Goal: Complete application form: Complete application form

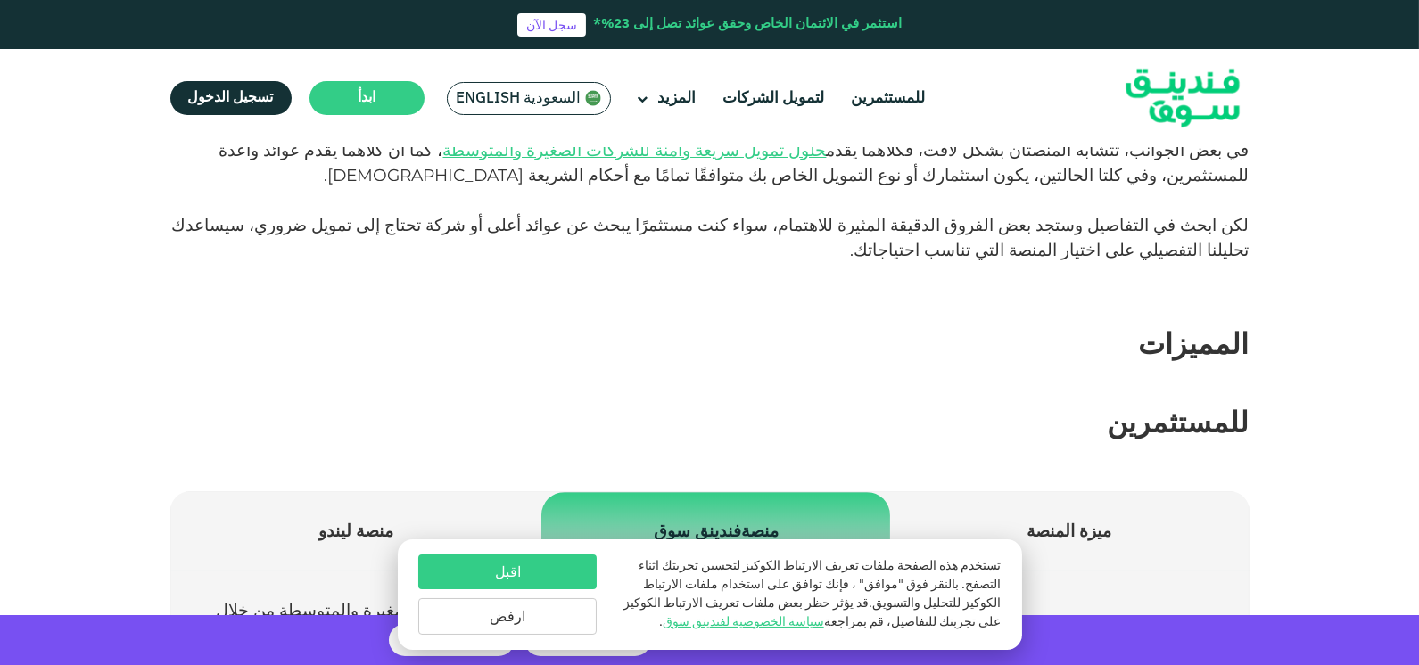
scroll to position [356, 0]
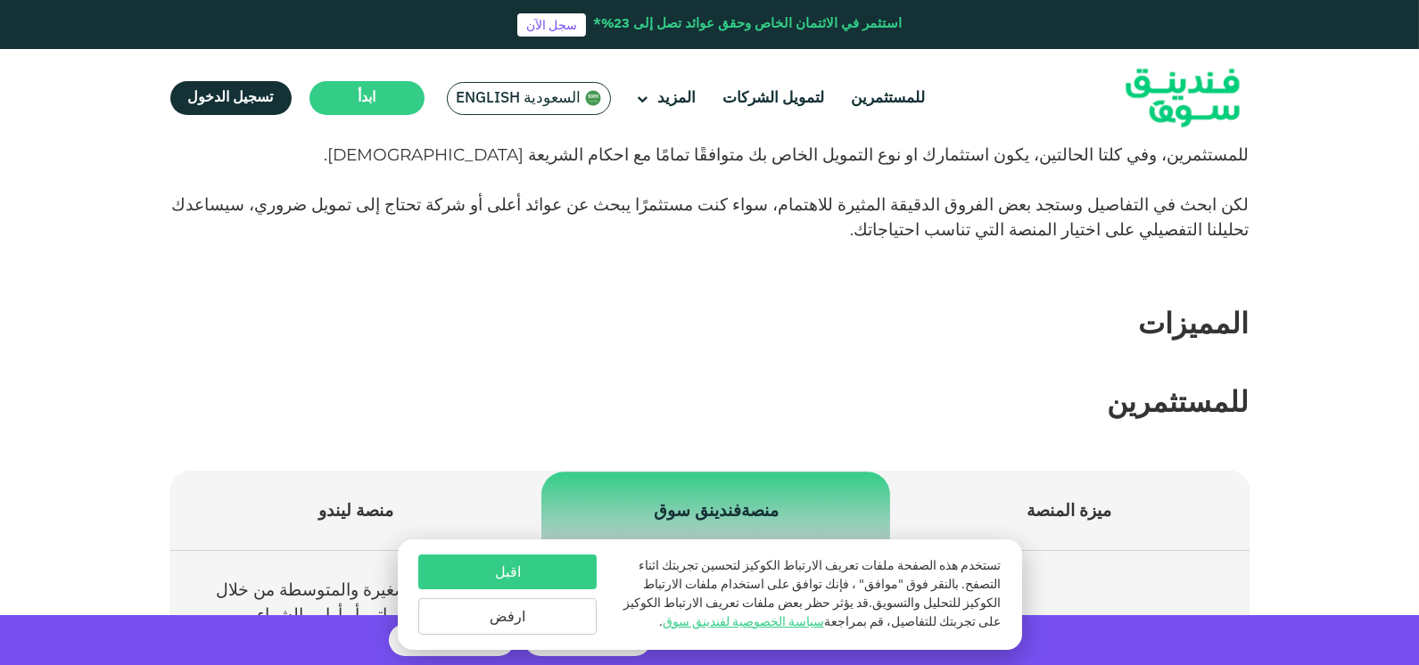
click at [515, 574] on button "اقبل" at bounding box center [507, 572] width 178 height 35
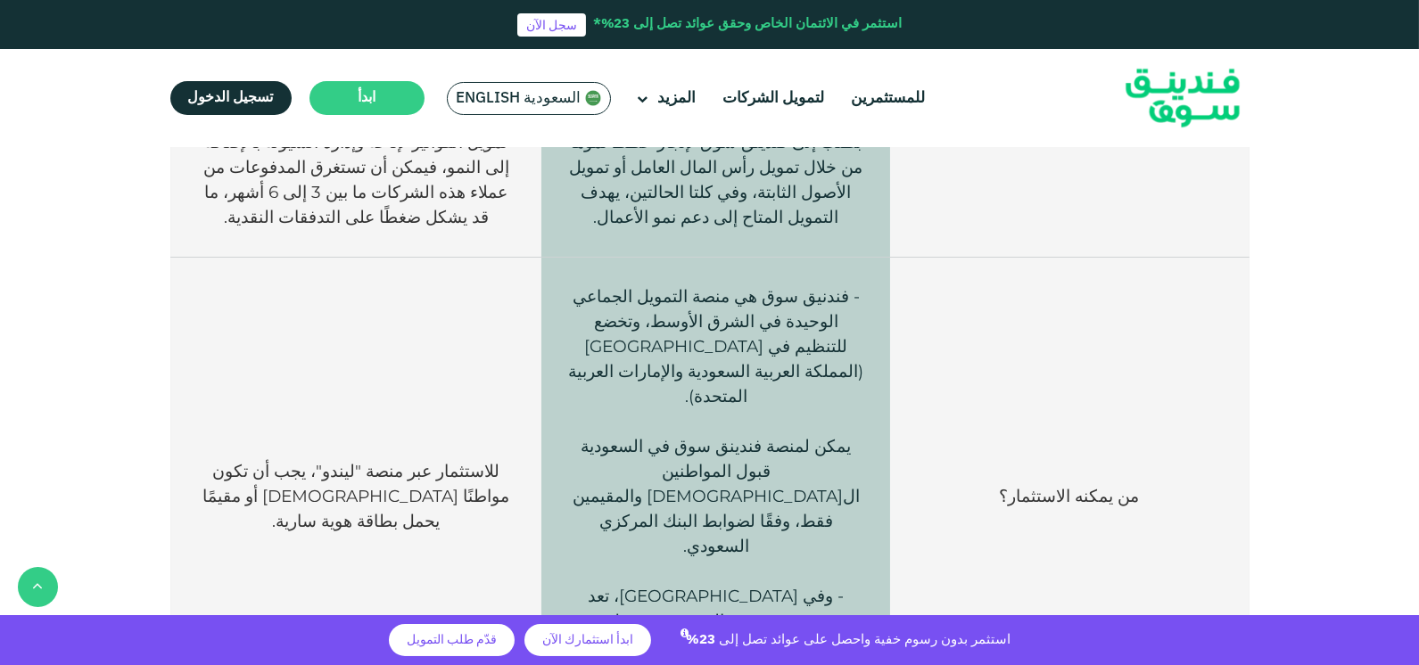
scroll to position [892, 0]
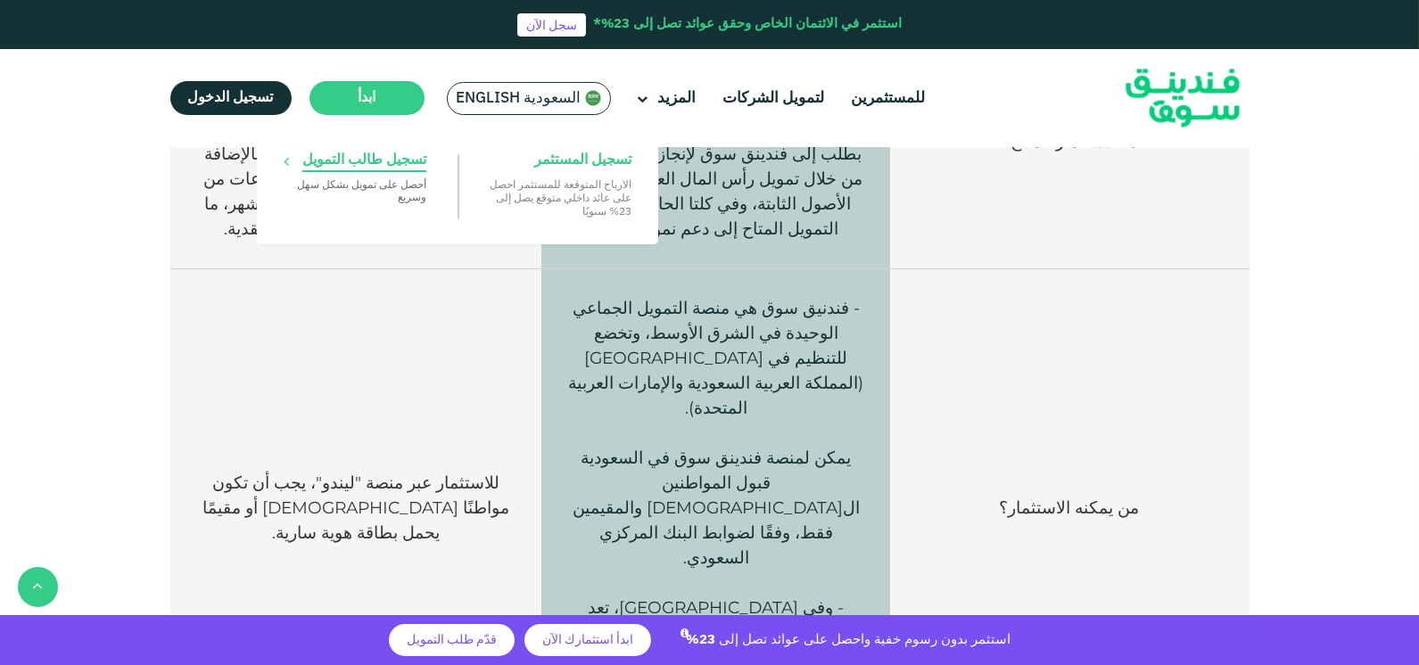
click at [401, 185] on p "‏أحصل على تمويل بشكل ‏سهل وسريع" at bounding box center [355, 190] width 143 height 26
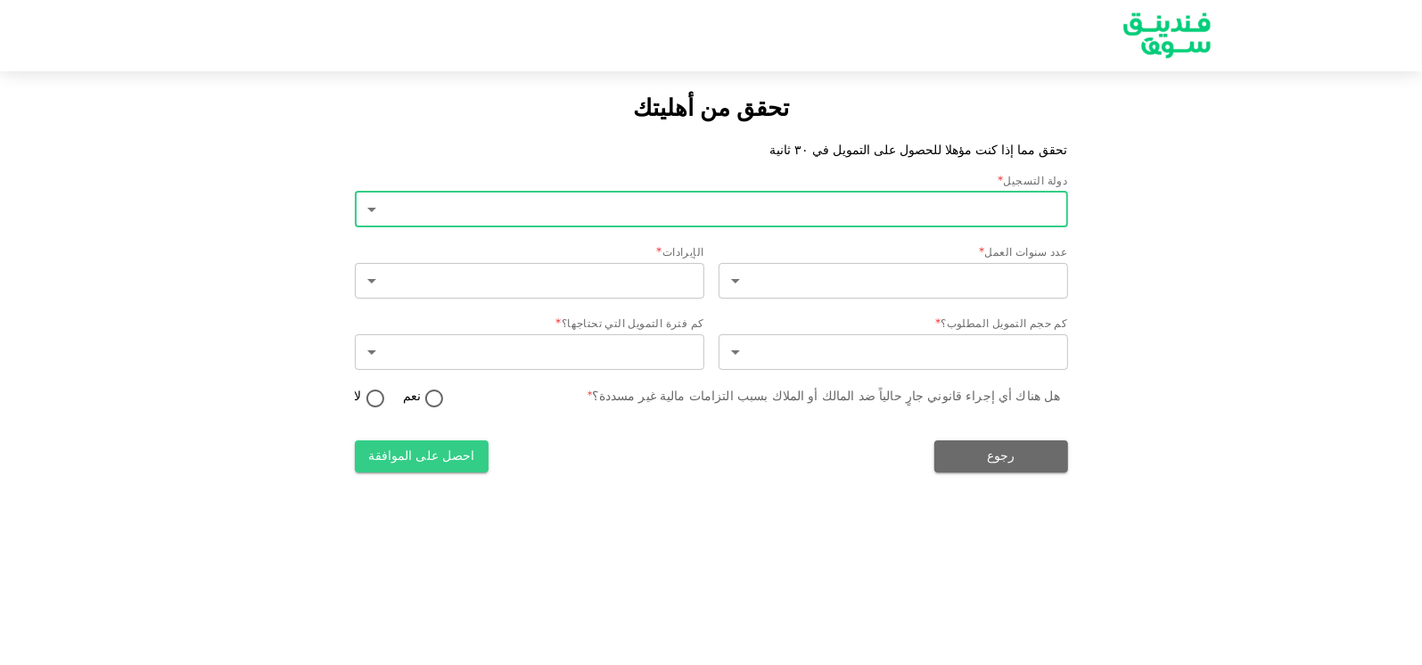
type input "2"
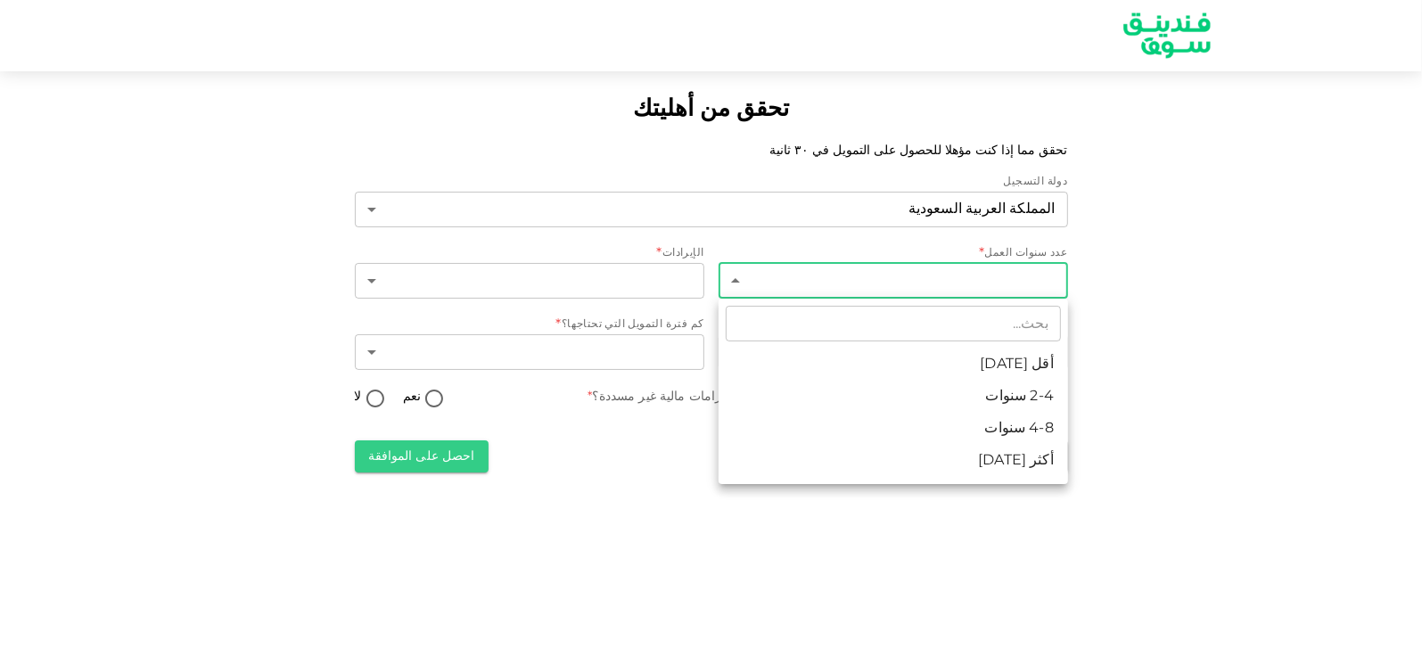
click at [926, 276] on body "تحقق من أهليتك تحقق مما إذا كنت مؤهلا للحصول على التمويل في ٣٠ ثانية دولة التسج…" at bounding box center [711, 332] width 1422 height 665
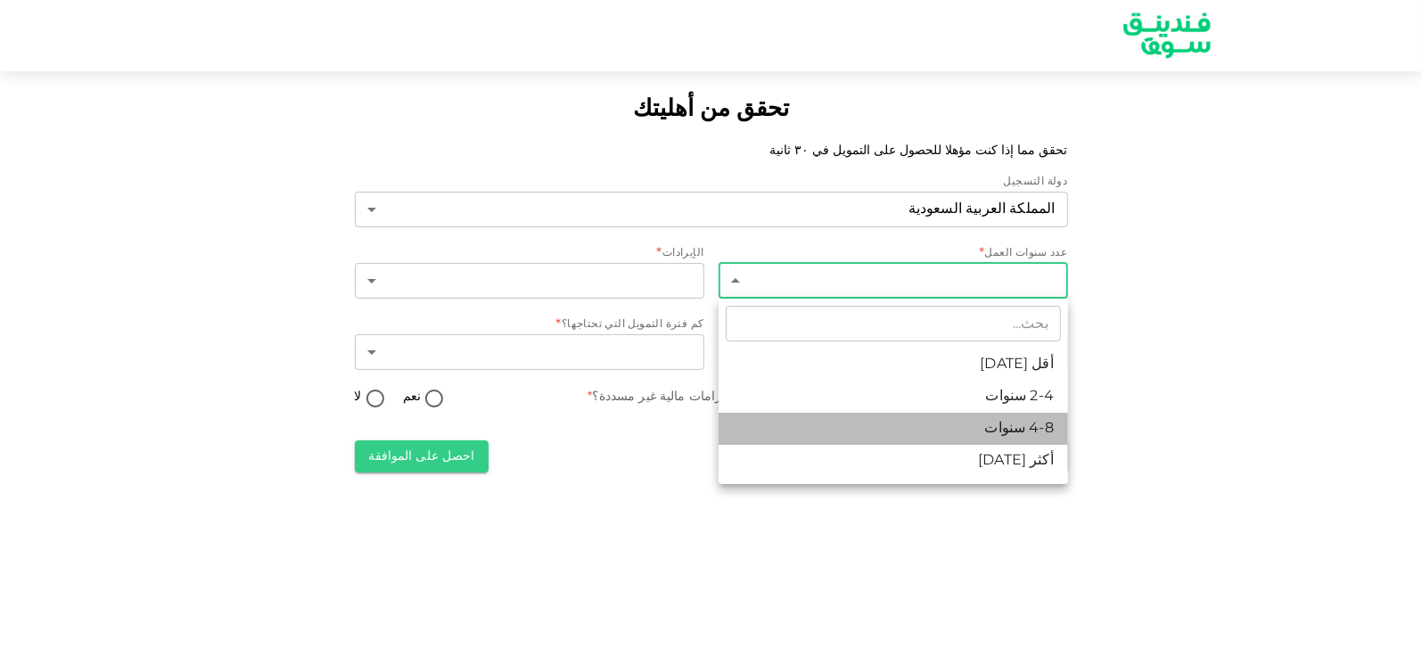
click at [938, 432] on li "4-8 سنوات" at bounding box center [894, 429] width 350 height 32
type input "3"
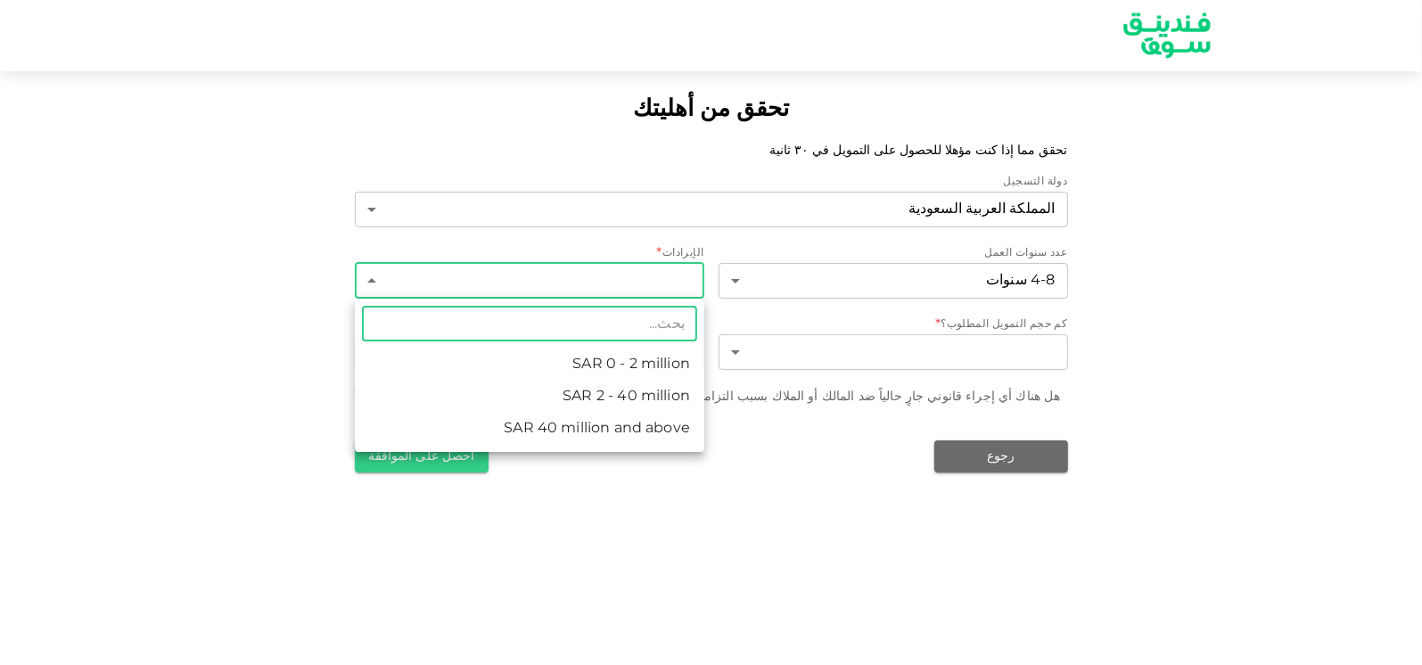
click at [633, 272] on body "تحقق من أهليتك تحقق مما إذا كنت مؤهلا للحصول على التمويل في ٣٠ ثانية دولة التسج…" at bounding box center [711, 332] width 1422 height 665
click at [669, 399] on li "ʢ 2 - 40 million" at bounding box center [530, 397] width 350 height 32
type input "2"
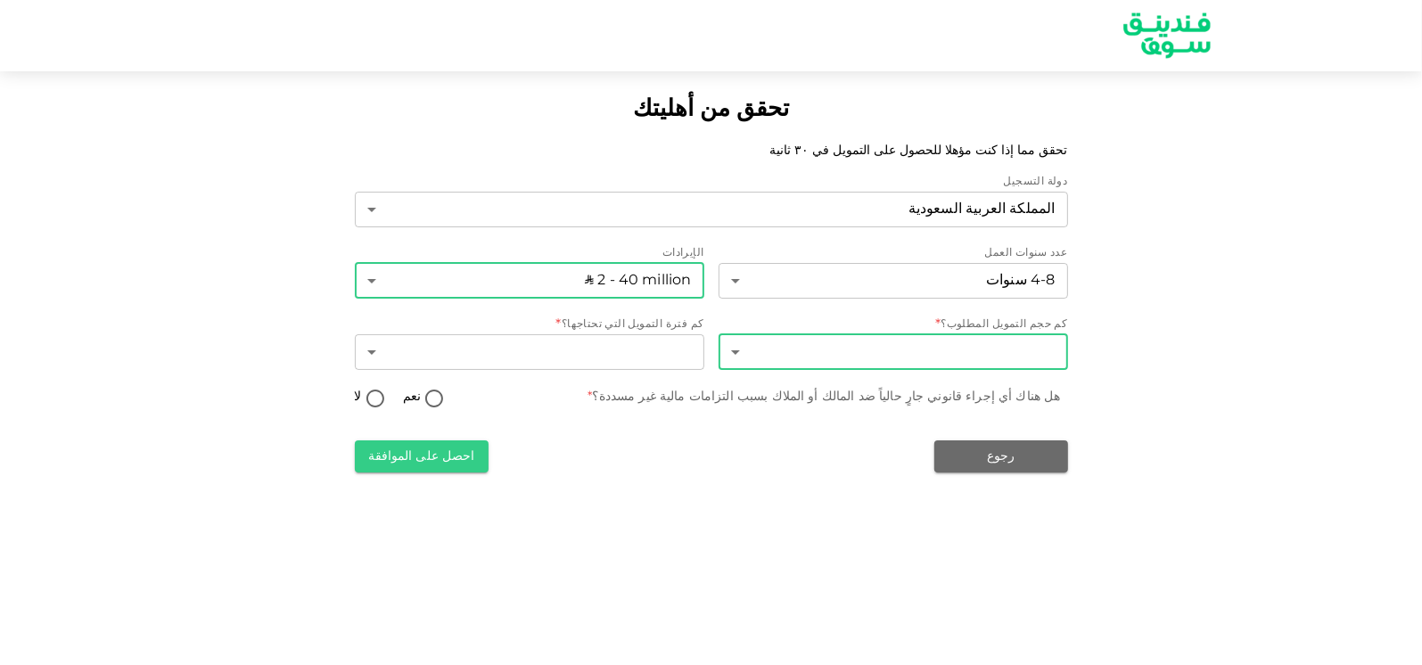
click at [905, 353] on body "تحقق من أهليتك تحقق مما إذا كنت مؤهلا للحصول على التمويل في ٣٠ ثانية دولة التسج…" at bounding box center [711, 332] width 1422 height 665
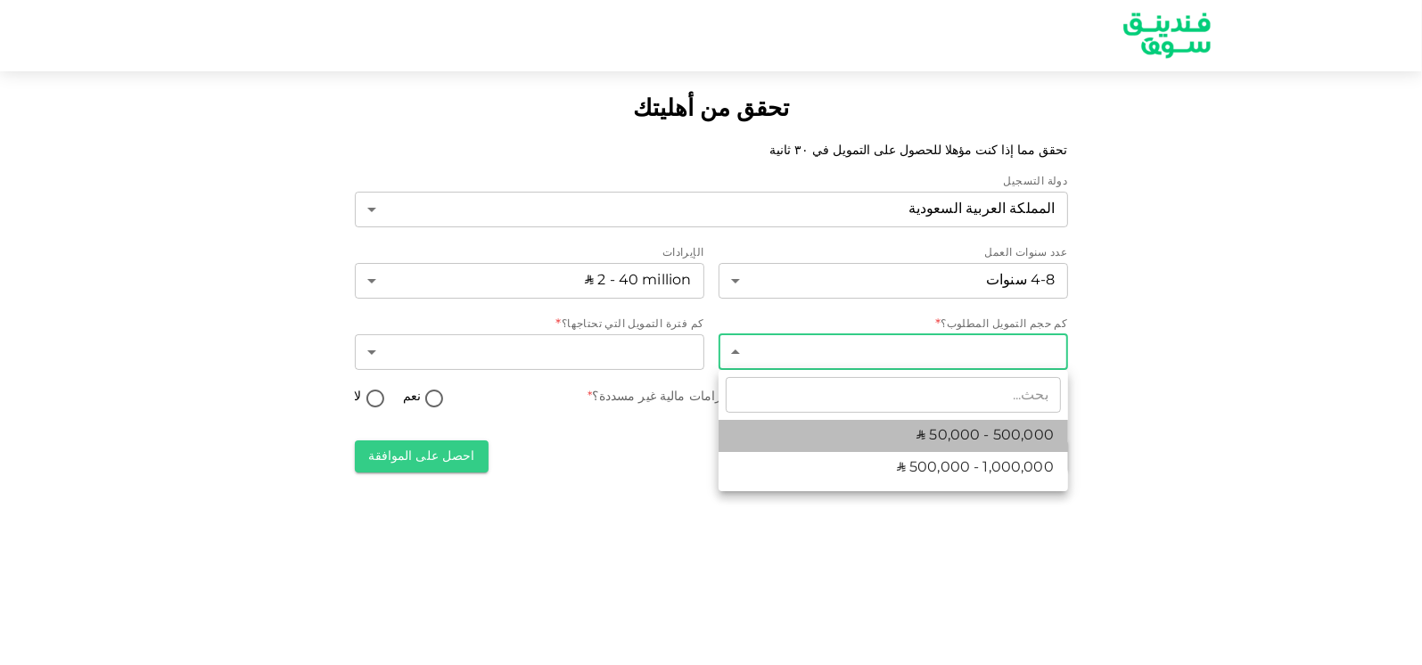
click at [952, 437] on span "ʢ 50,000 - 500,000" at bounding box center [985, 435] width 137 height 21
type input "1"
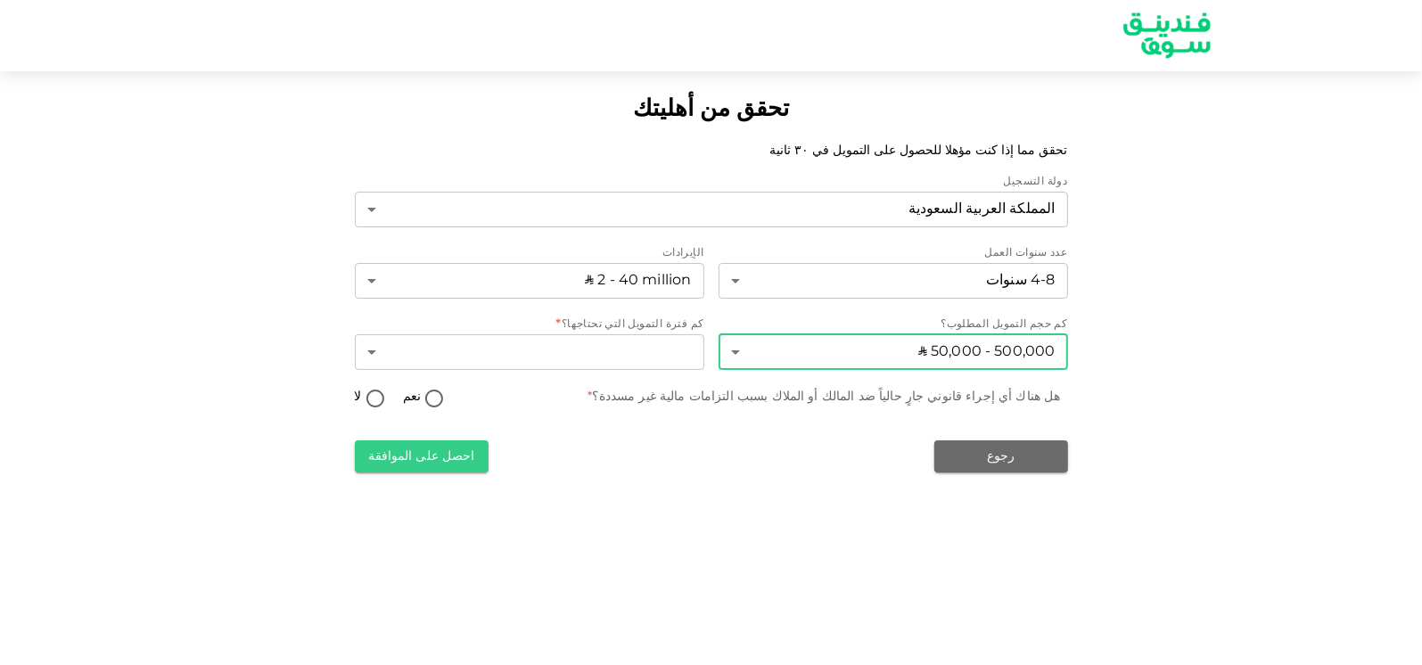
click at [936, 352] on body "تحقق من أهليتك تحقق مما إذا كنت مؤهلا للحصول على التمويل في ٣٠ ثانية دولة التسج…" at bounding box center [711, 332] width 1422 height 665
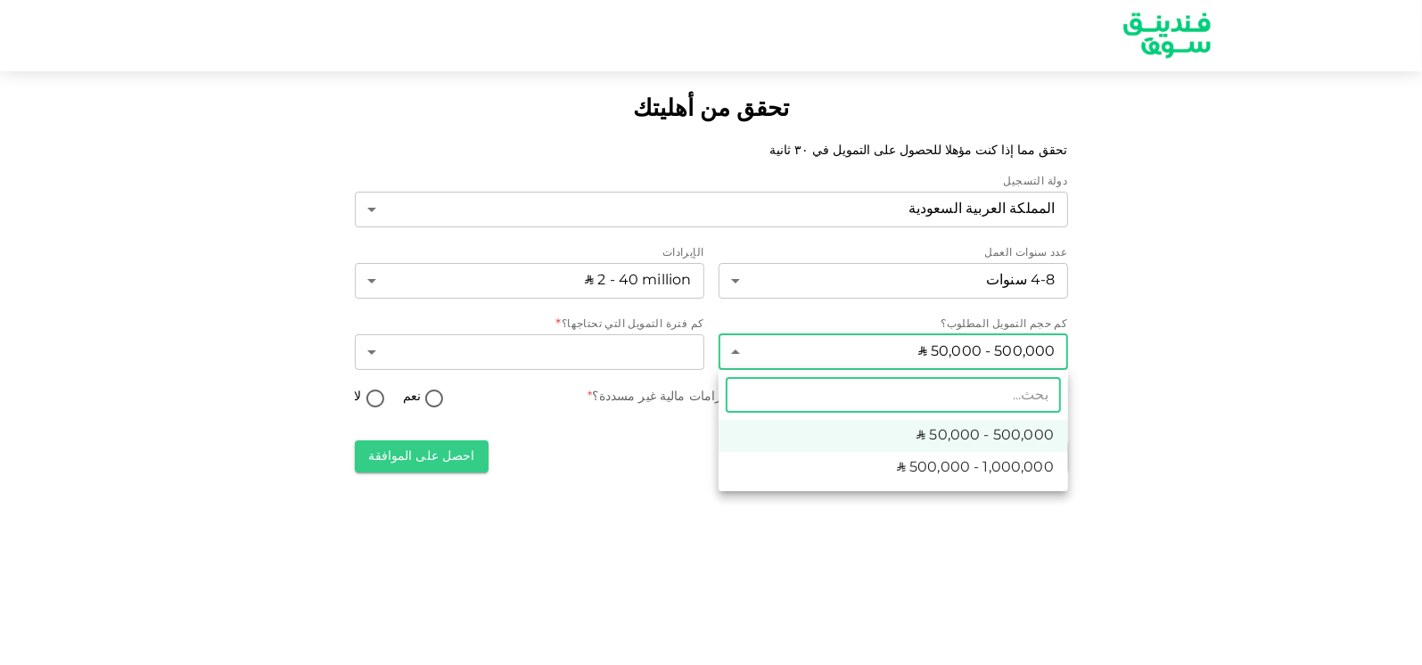
click at [968, 433] on span "ʢ 50,000 - 500,000" at bounding box center [985, 435] width 137 height 21
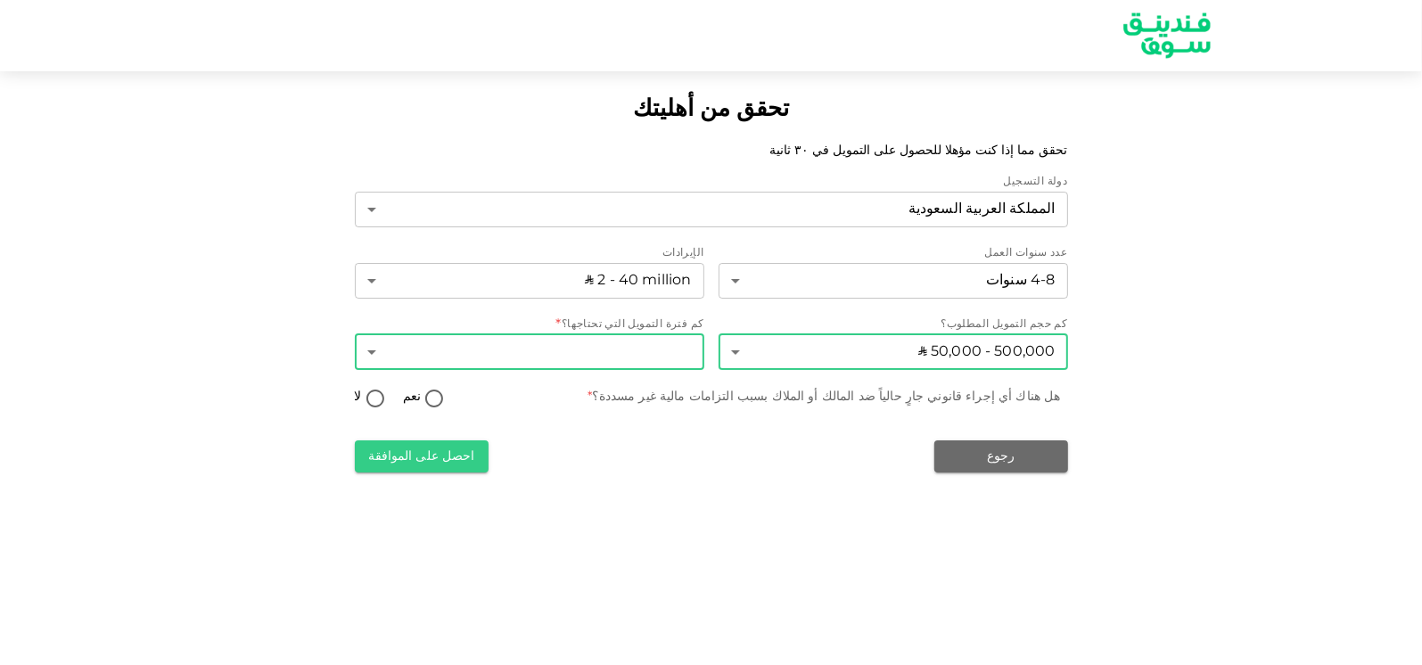
click at [672, 354] on body "تحقق من أهليتك تحقق مما إذا كنت مؤهلا للحصول على التمويل في ٣٠ ثانية دولة التسج…" at bounding box center [711, 332] width 1422 height 665
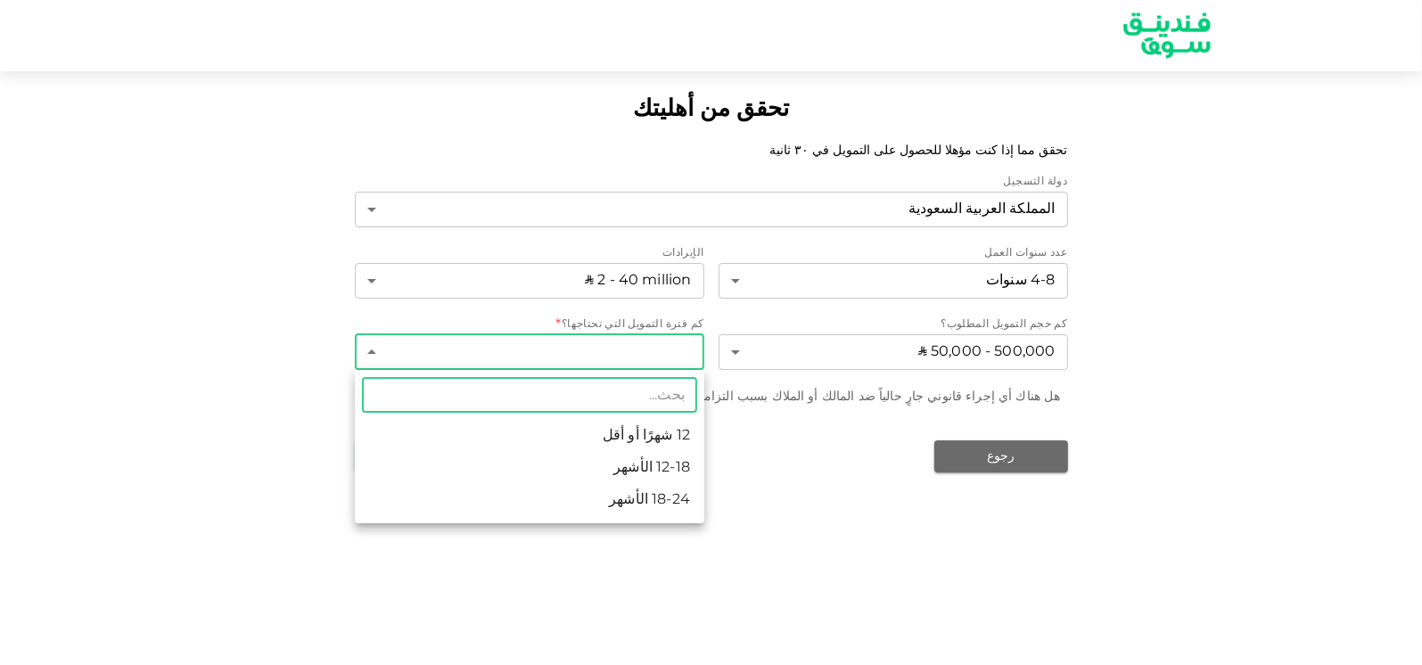
click at [654, 435] on li "12 شهرًا أو أقل" at bounding box center [530, 436] width 350 height 32
type input "1"
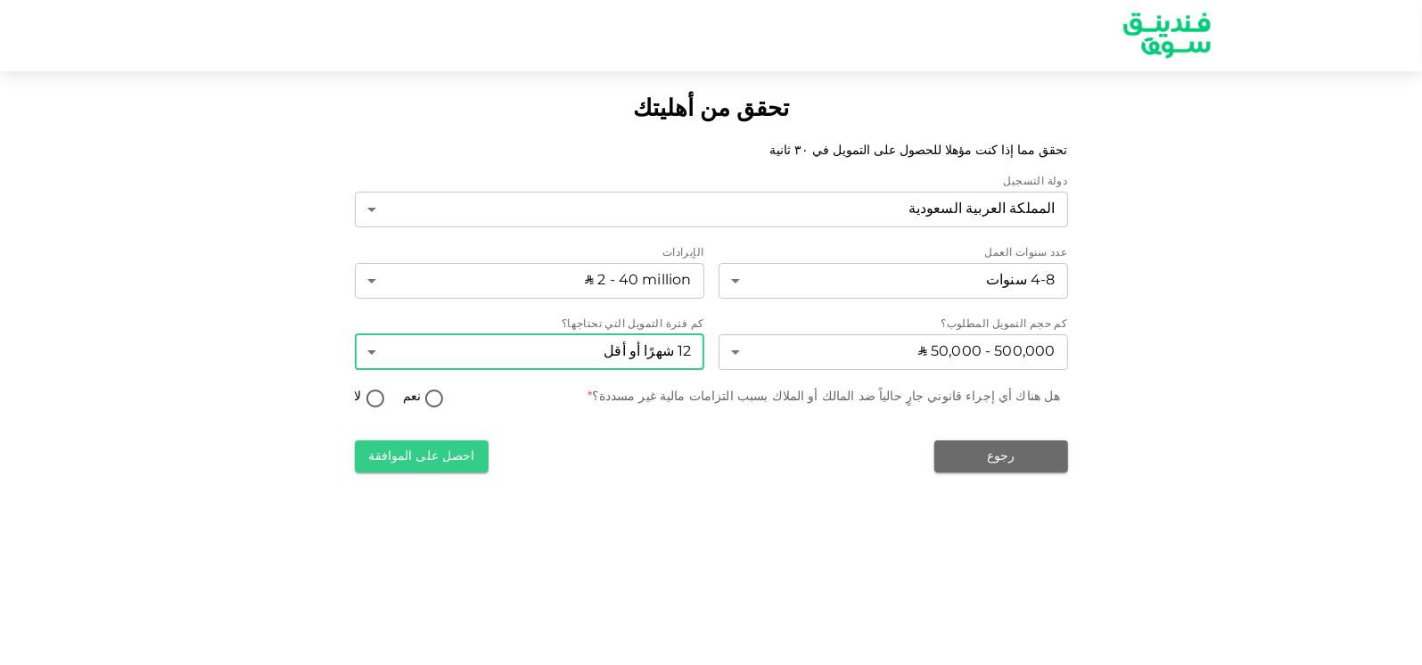
click at [374, 393] on input "لا" at bounding box center [375, 400] width 27 height 24
radio input "true"
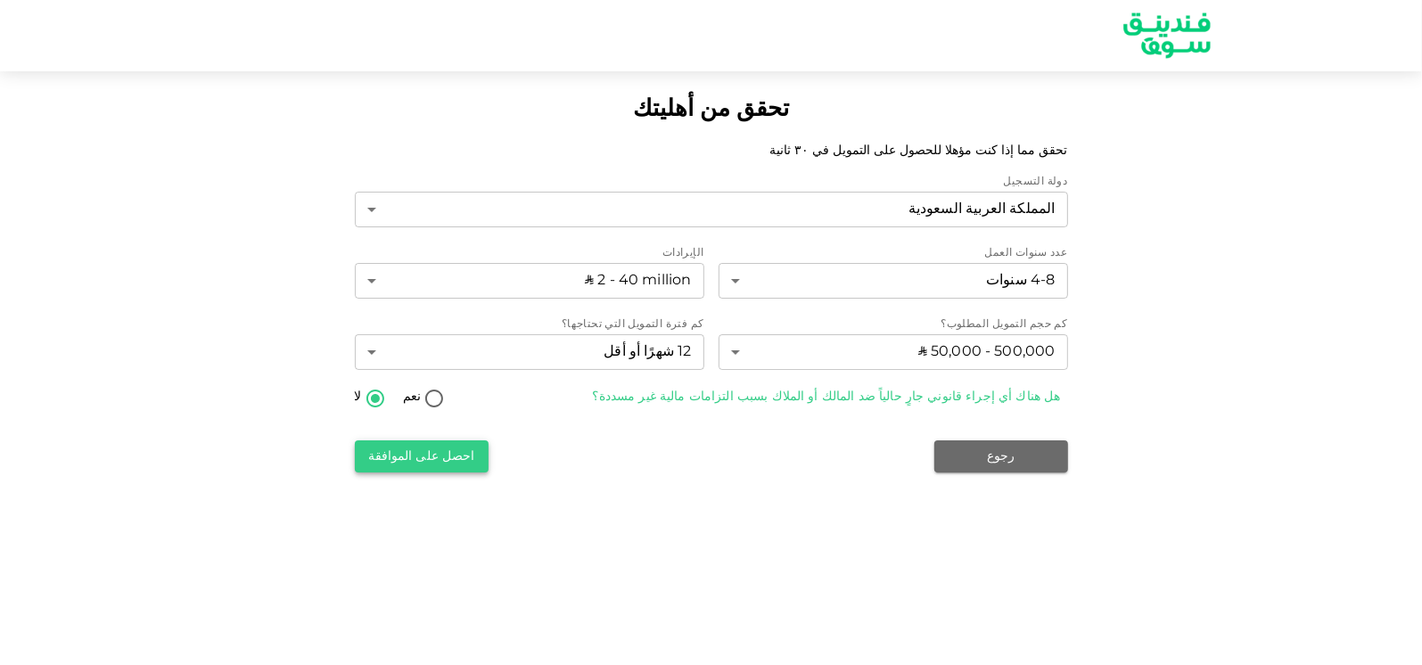
click at [409, 461] on button "احصل على الموافقة" at bounding box center [422, 457] width 134 height 32
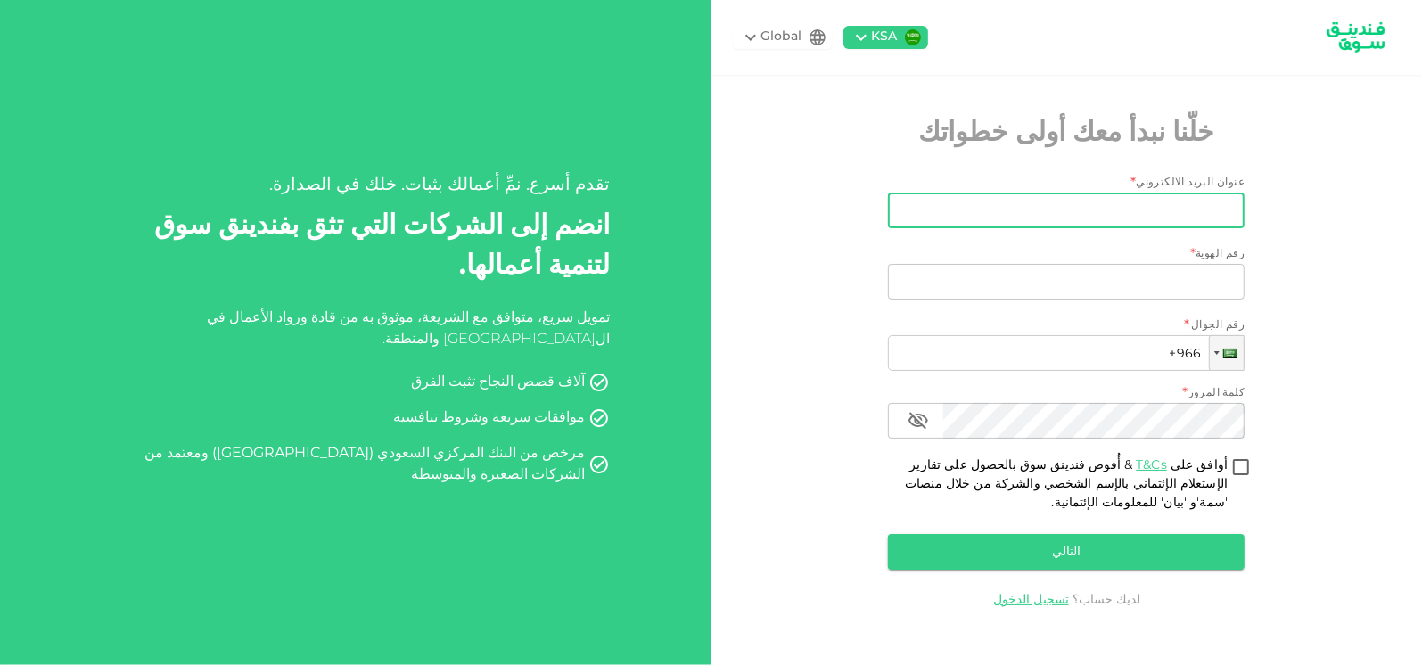
click at [1079, 206] on input "عنوان البريد الالكتروني" at bounding box center [1076, 211] width 337 height 36
click at [1290, 302] on div "KSA Global خلّنا نبدأ معك أولى خطواتك عنوان البريد الالكتروني * عنوان البريد ال…" at bounding box center [1068, 332] width 712 height 665
click at [1163, 219] on input "عنوان البريد الالكتروني" at bounding box center [1076, 211] width 337 height 36
type input "riyadalmoabi@delta-exhibitions.com"
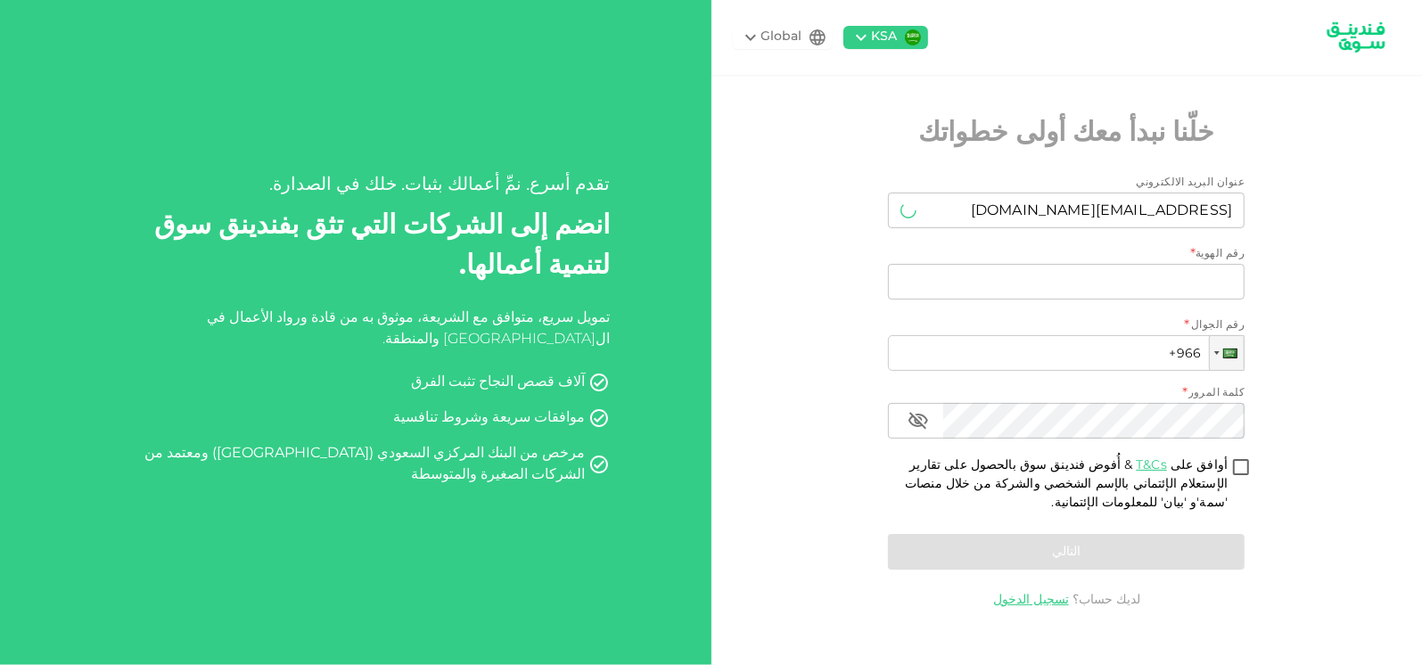
click at [1110, 242] on div "عنوان البريد الالكتروني عنوان البريد الالكتروني riyadalmoabi@delta-exhibitions.…" at bounding box center [1066, 376] width 357 height 402
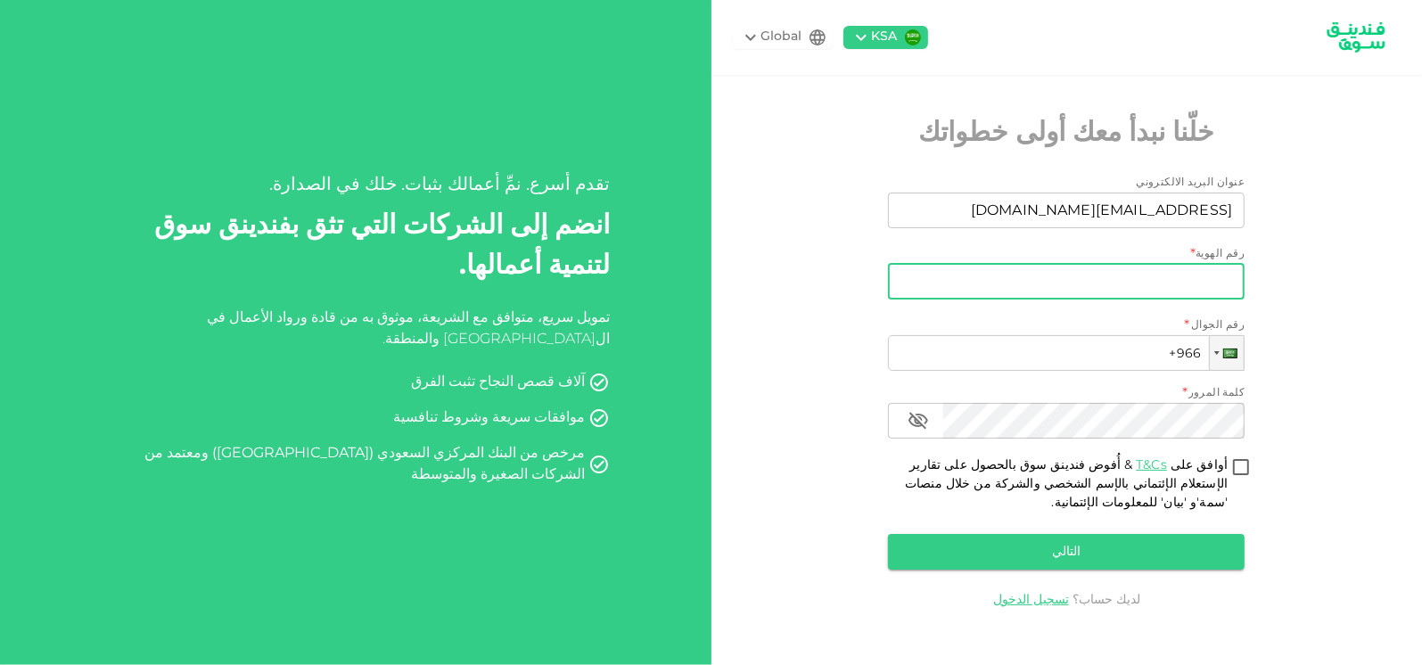
click at [1145, 293] on input "رقم الهوية" at bounding box center [1066, 282] width 357 height 36
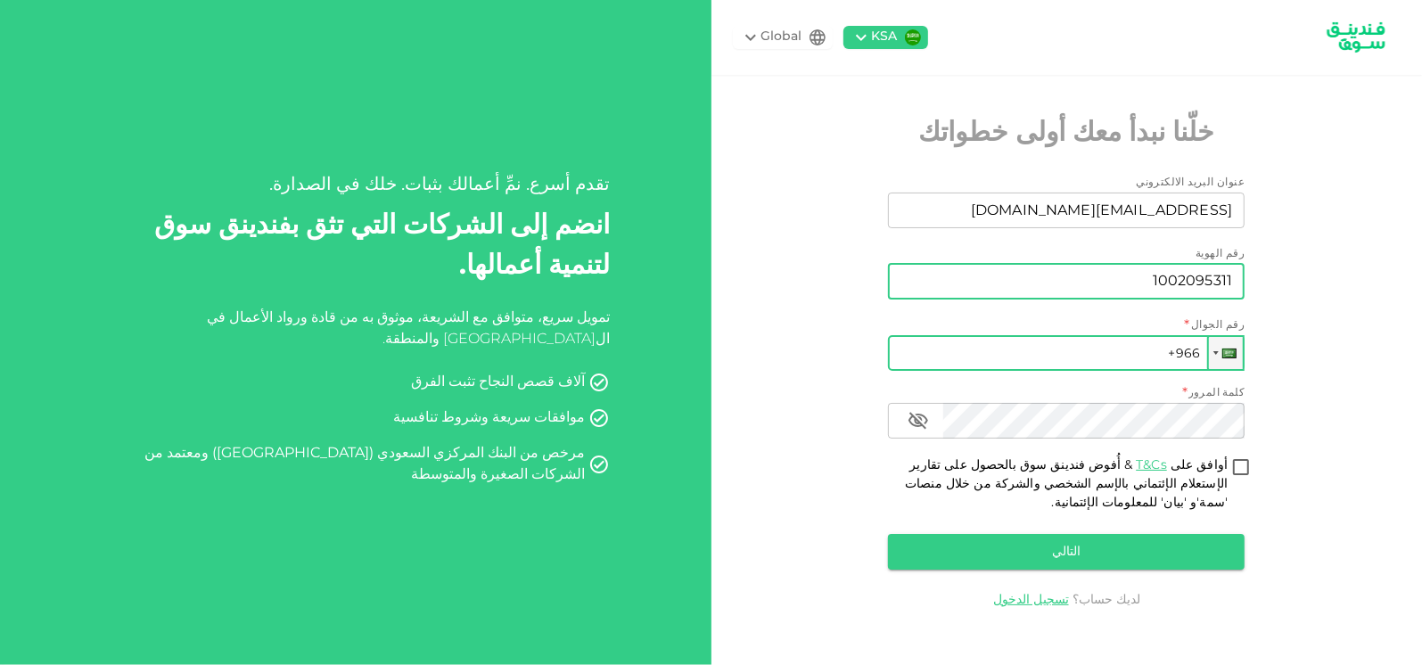
type input "1002095311"
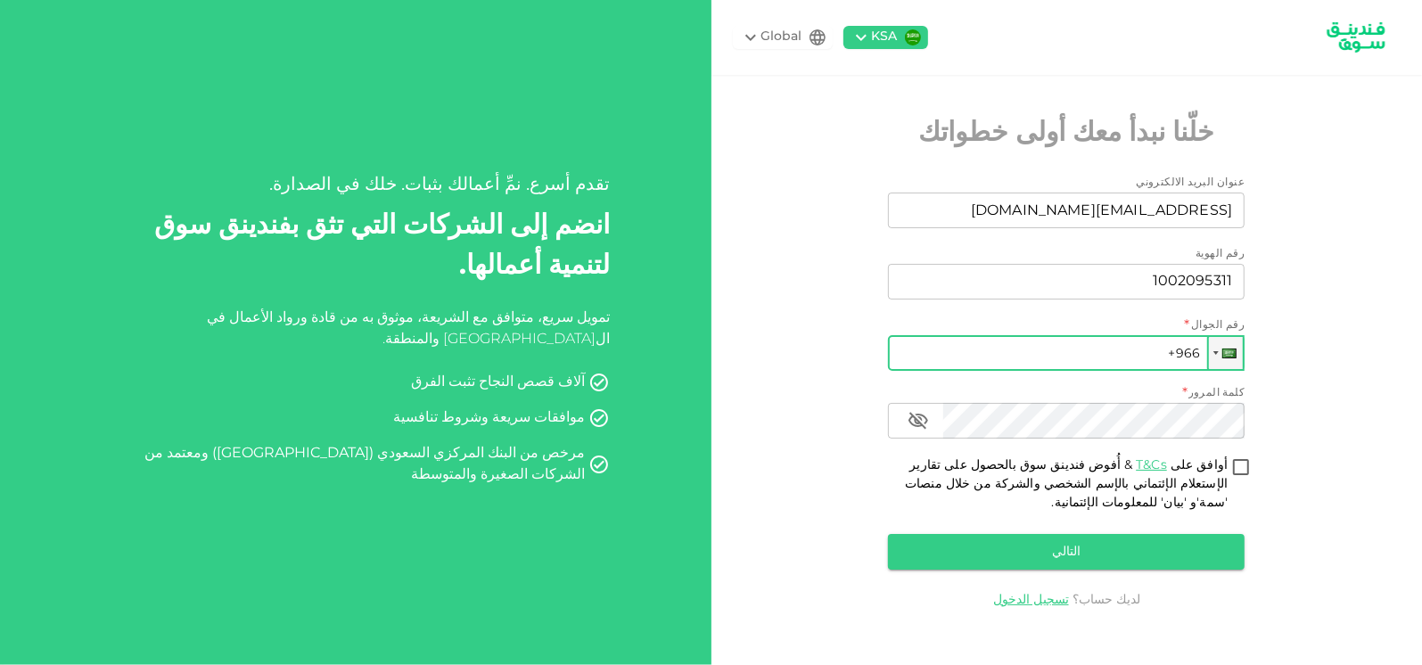
click at [1132, 361] on input "+966" at bounding box center [1066, 353] width 357 height 36
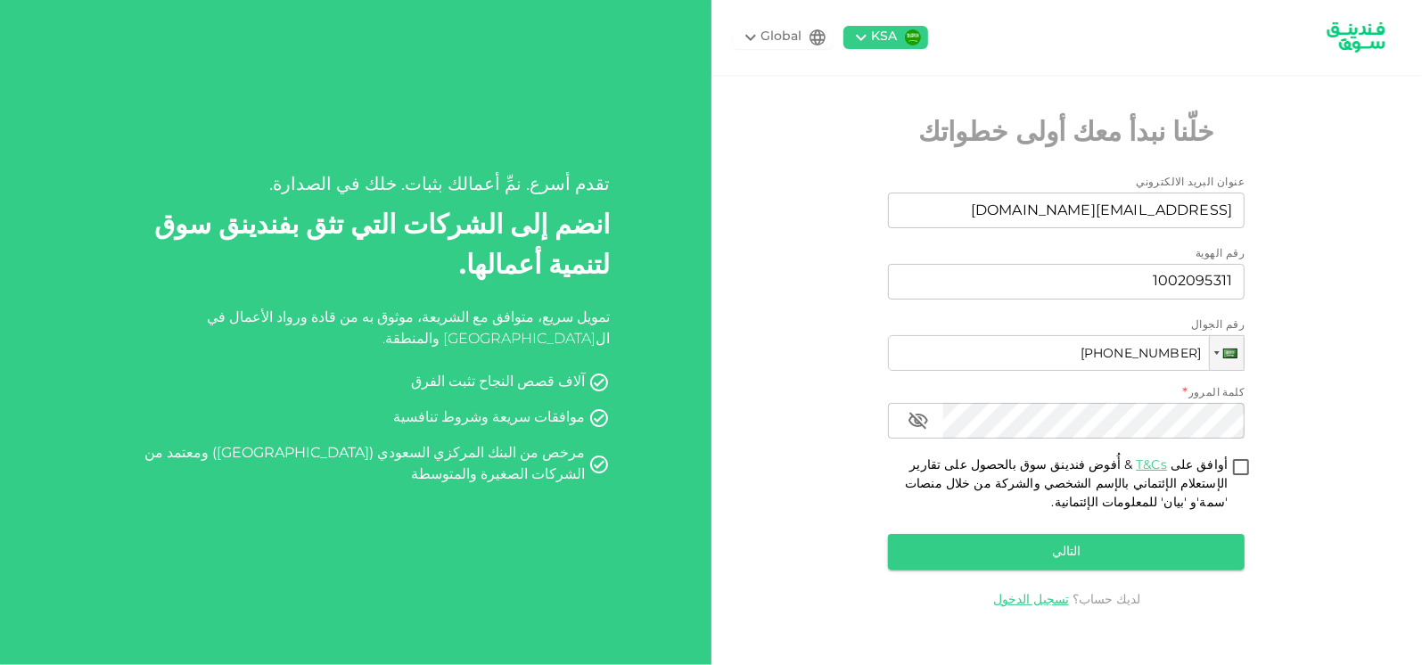
type input "+966 505 684 455"
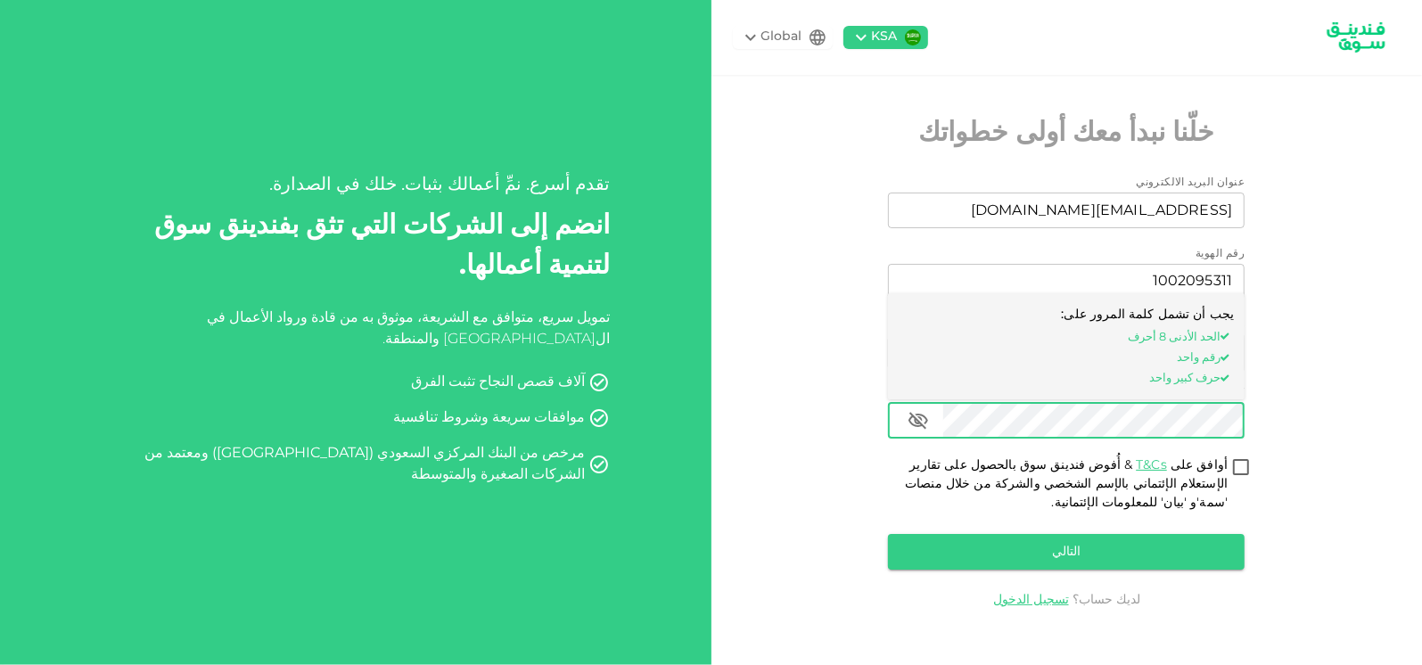
click at [1243, 467] on input "أوافق على T&Cs & أُفوض فندينق سوق بالحصول على تقارير الإستعلام الإئتماني بالإسم…" at bounding box center [1241, 469] width 27 height 24
checkbox input "true"
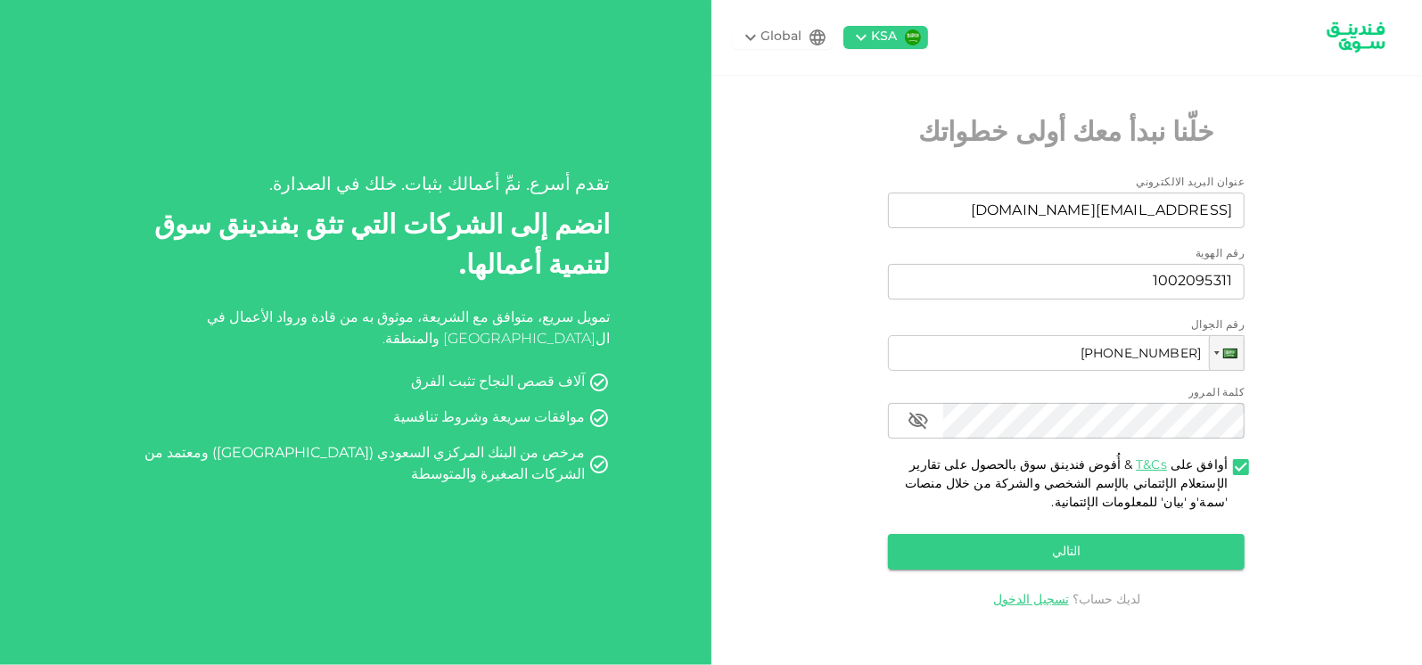
click at [1162, 550] on button "التالي" at bounding box center [1066, 552] width 357 height 36
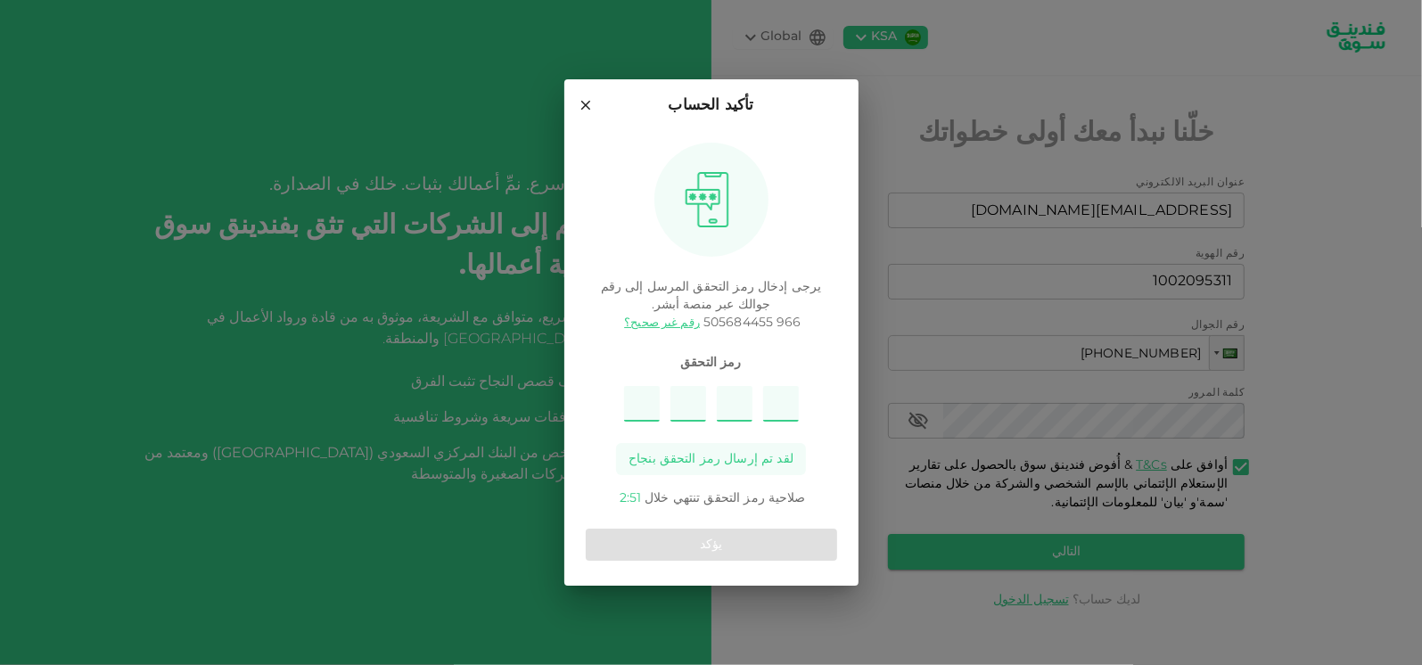
type input "9"
type input "5"
type input "3"
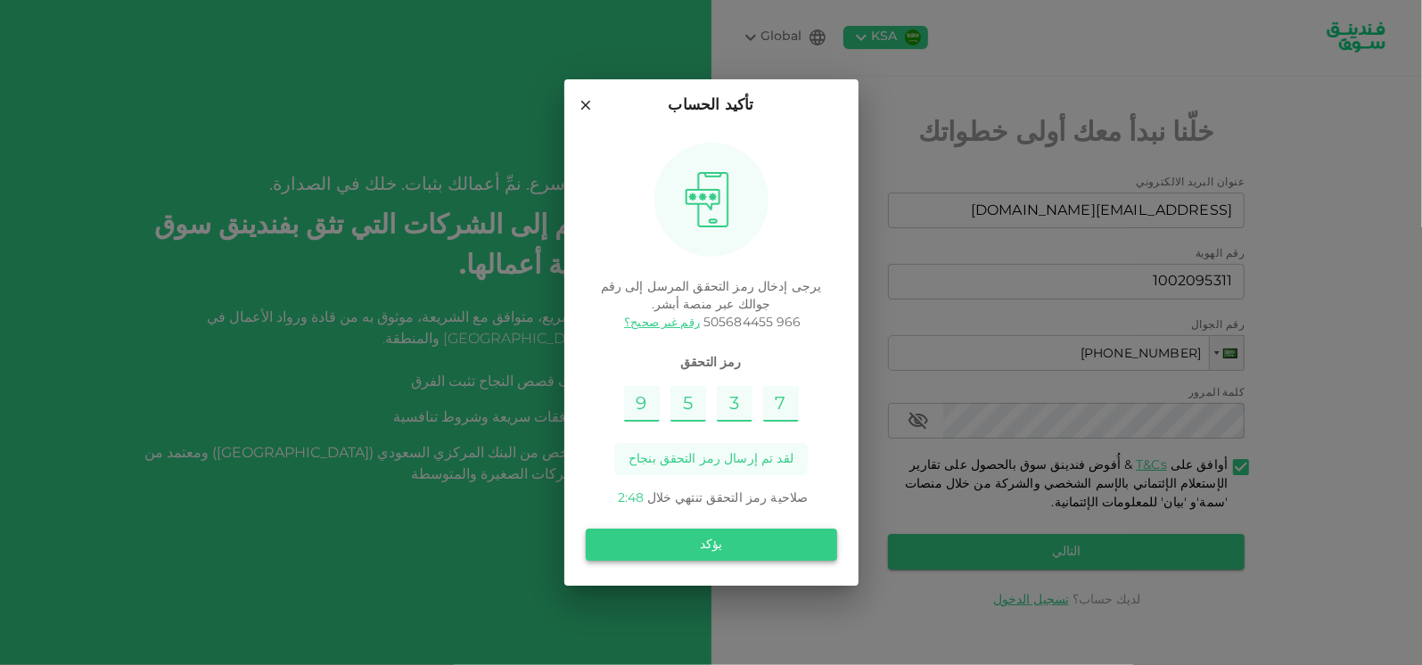
type input "7"
click at [767, 538] on button "يؤكد" at bounding box center [711, 545] width 251 height 32
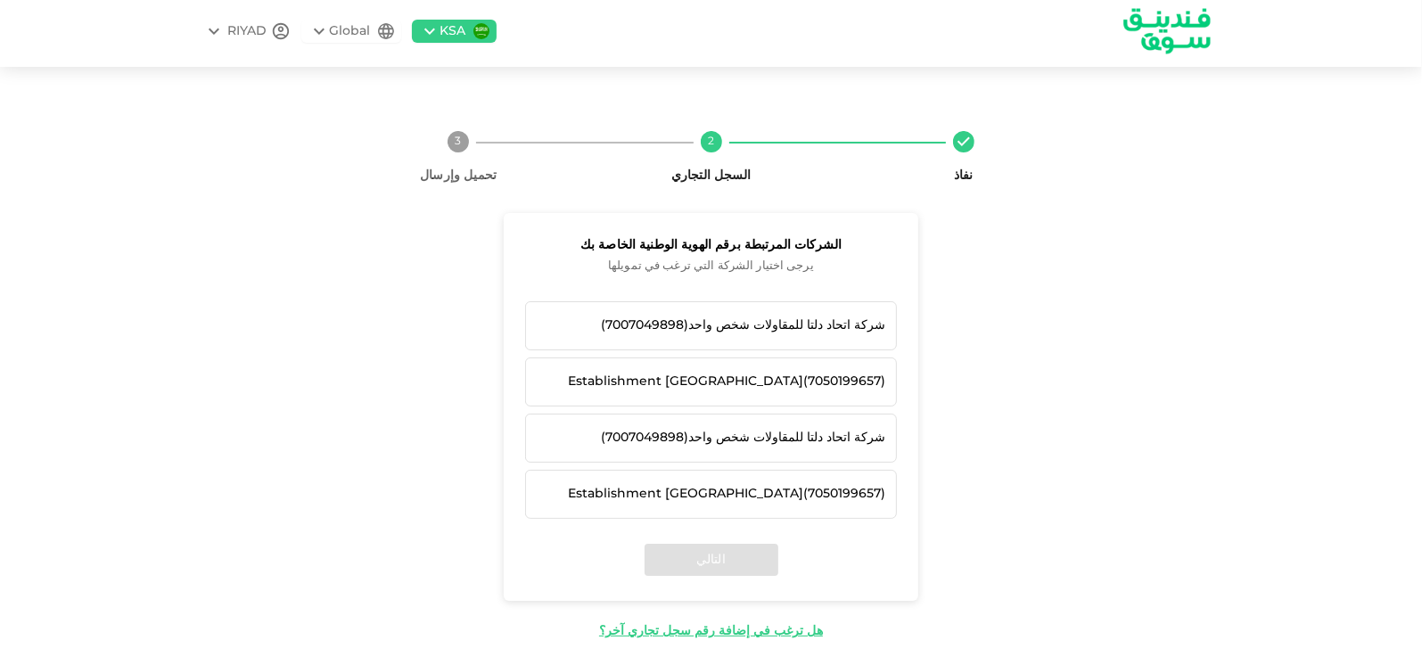
scroll to position [9, 0]
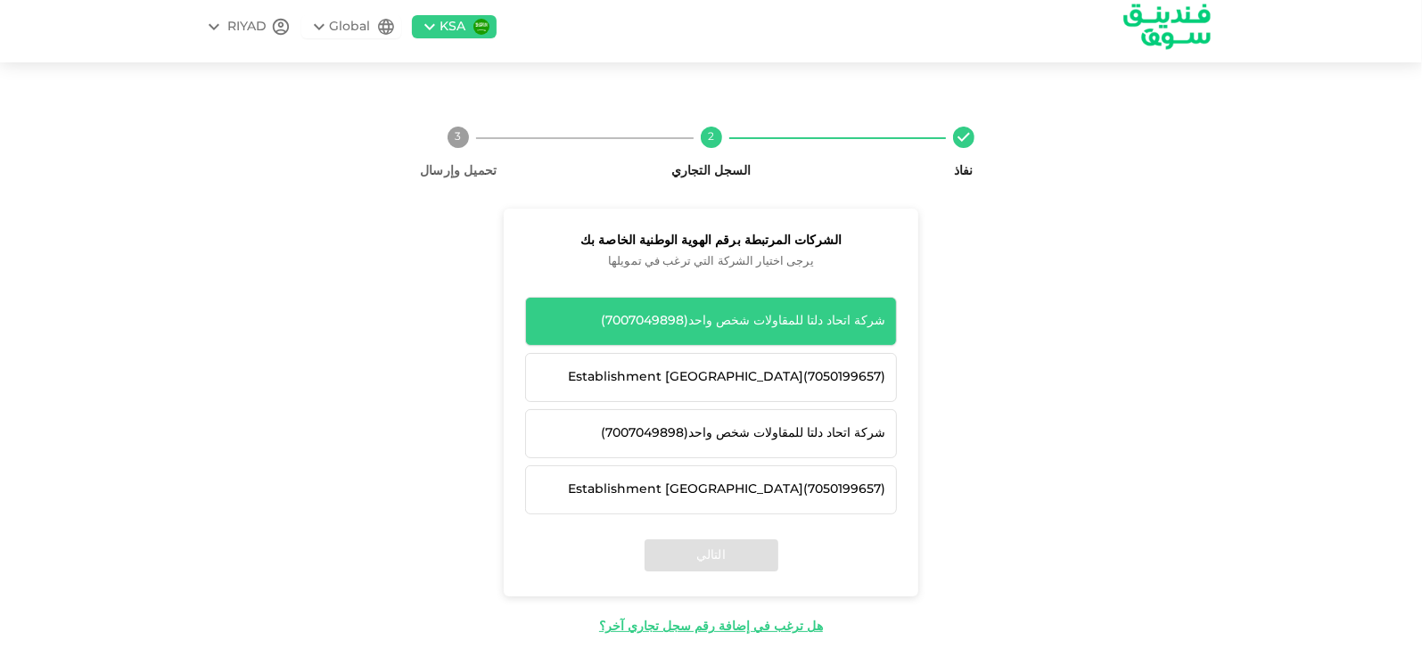
click at [774, 321] on div "شركة اتحاد دلتا للمقاولات شخص واحد ( 7007049898 )" at bounding box center [711, 321] width 349 height 19
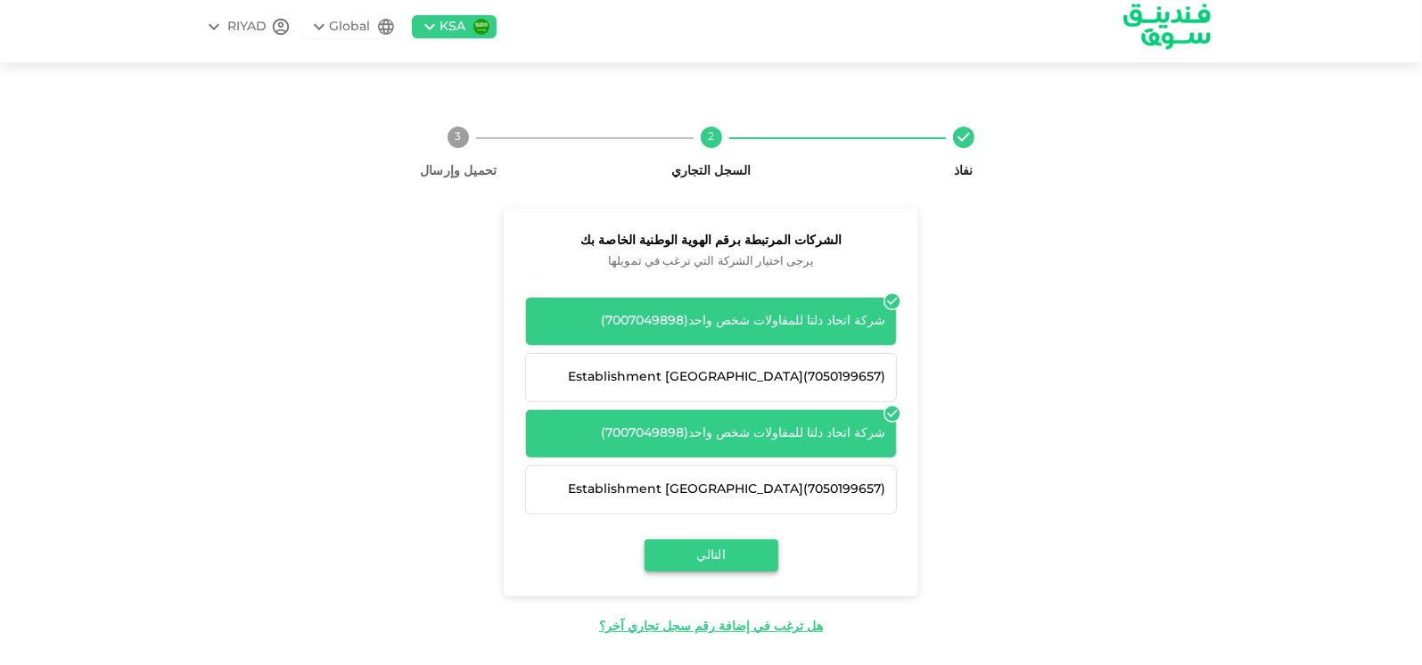
click at [748, 560] on button "التالي" at bounding box center [712, 556] width 134 height 32
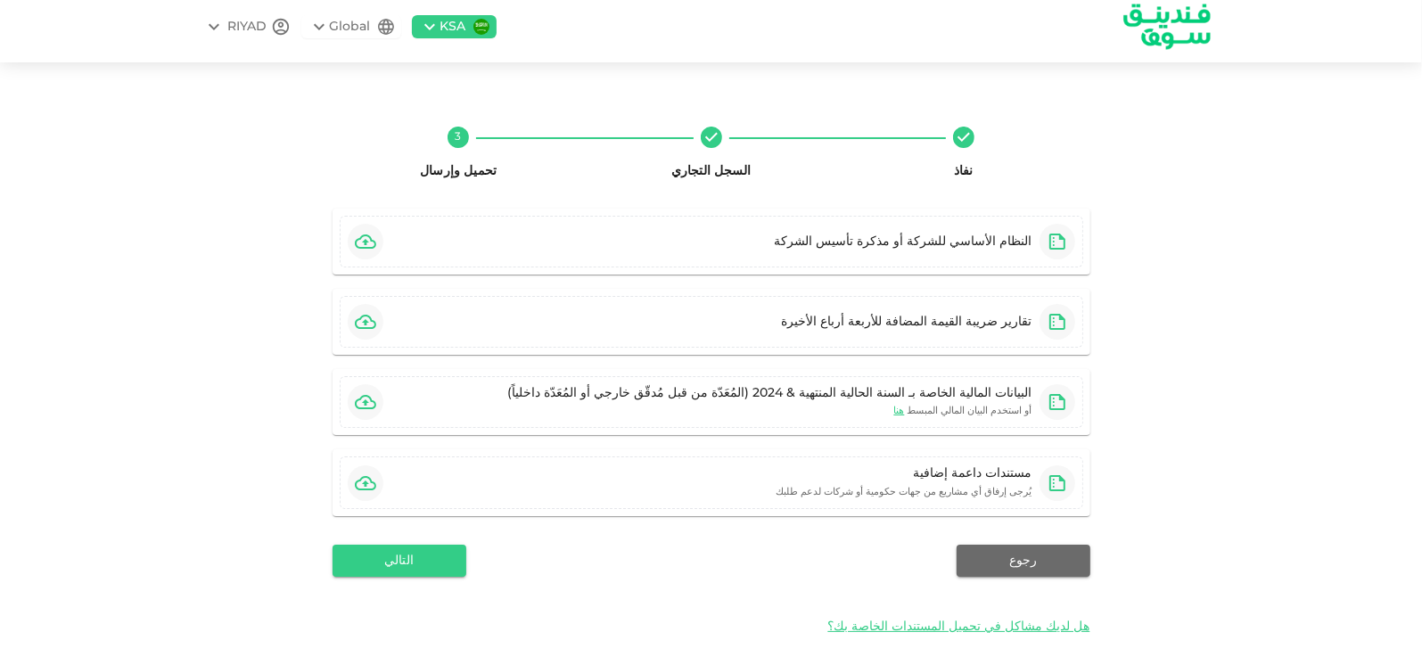
scroll to position [18, 0]
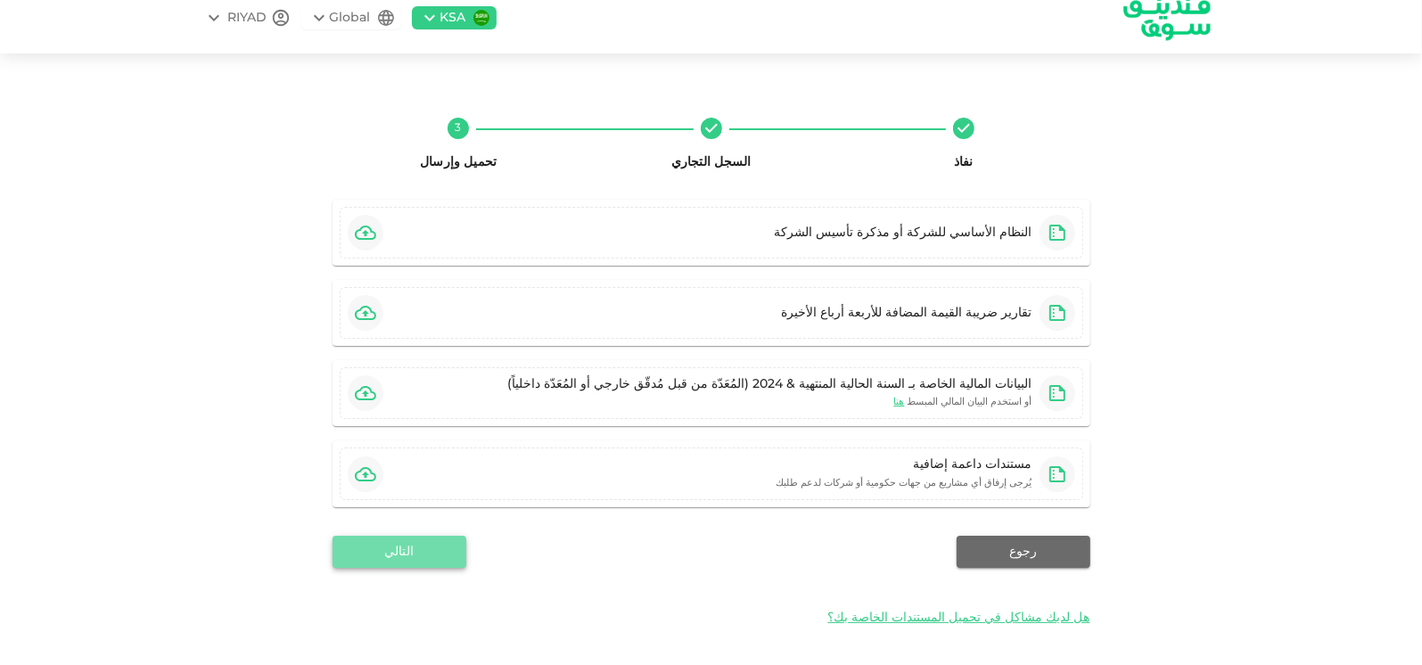
click at [427, 556] on button "التالي" at bounding box center [400, 552] width 134 height 32
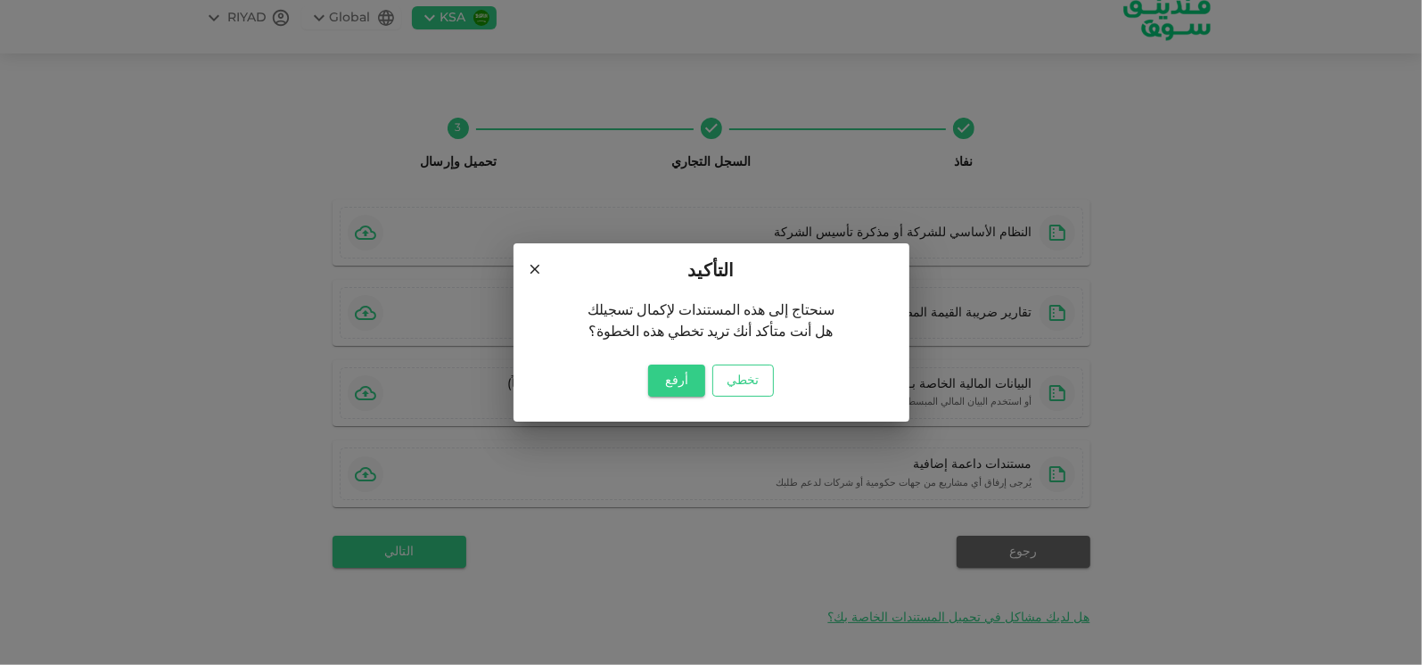
click at [749, 388] on button "تخطي" at bounding box center [743, 381] width 61 height 32
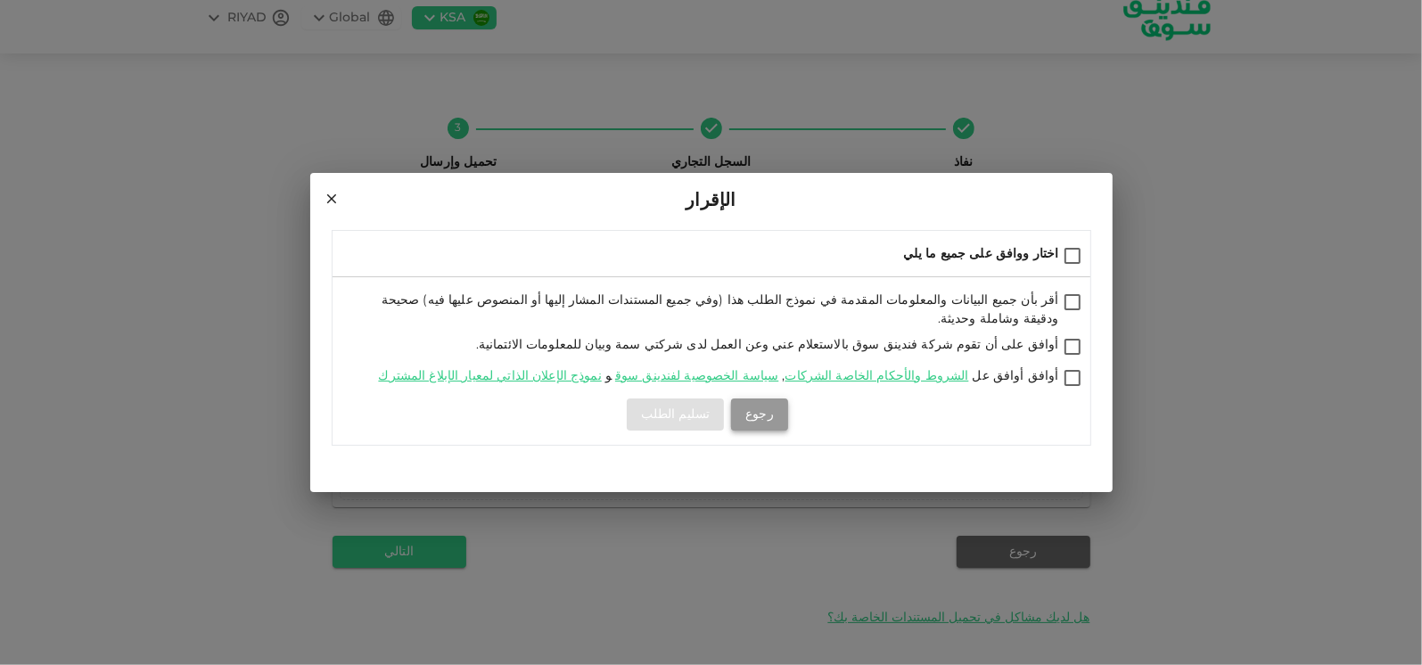
click at [759, 411] on button "رجوع" at bounding box center [759, 415] width 57 height 32
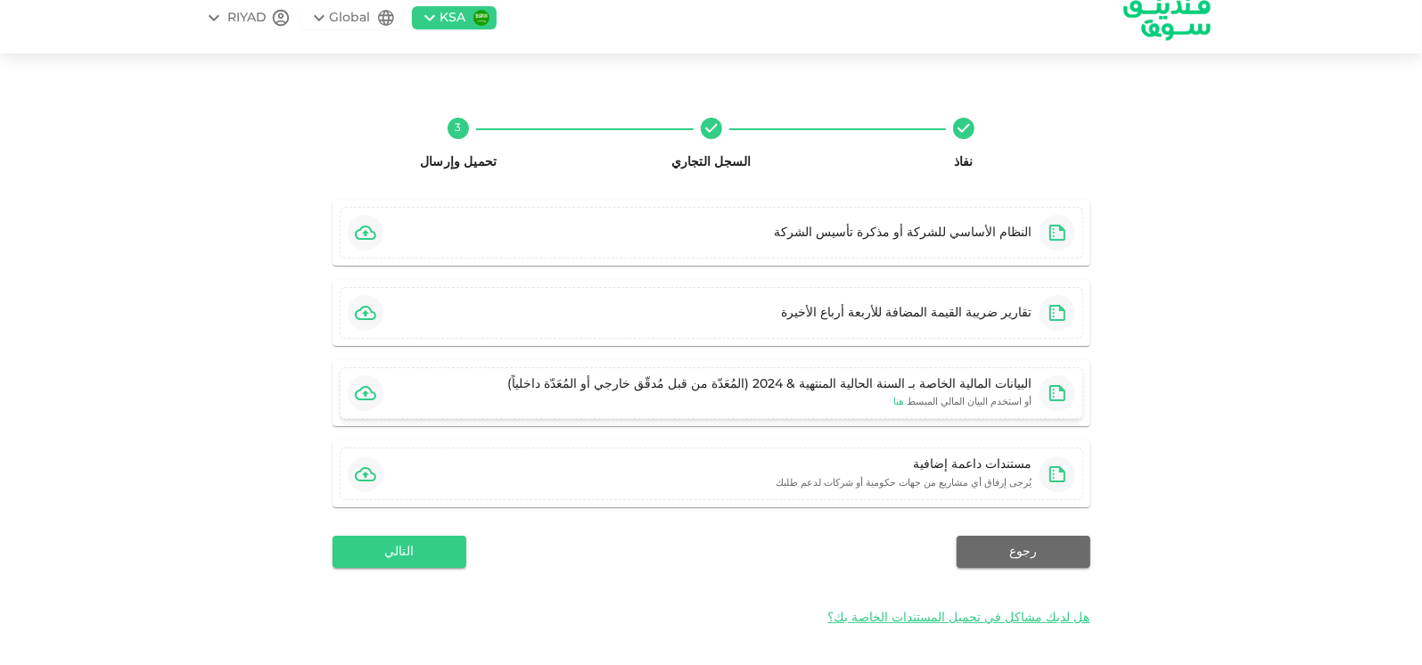
click at [905, 399] on span "هنا" at bounding box center [899, 402] width 11 height 9
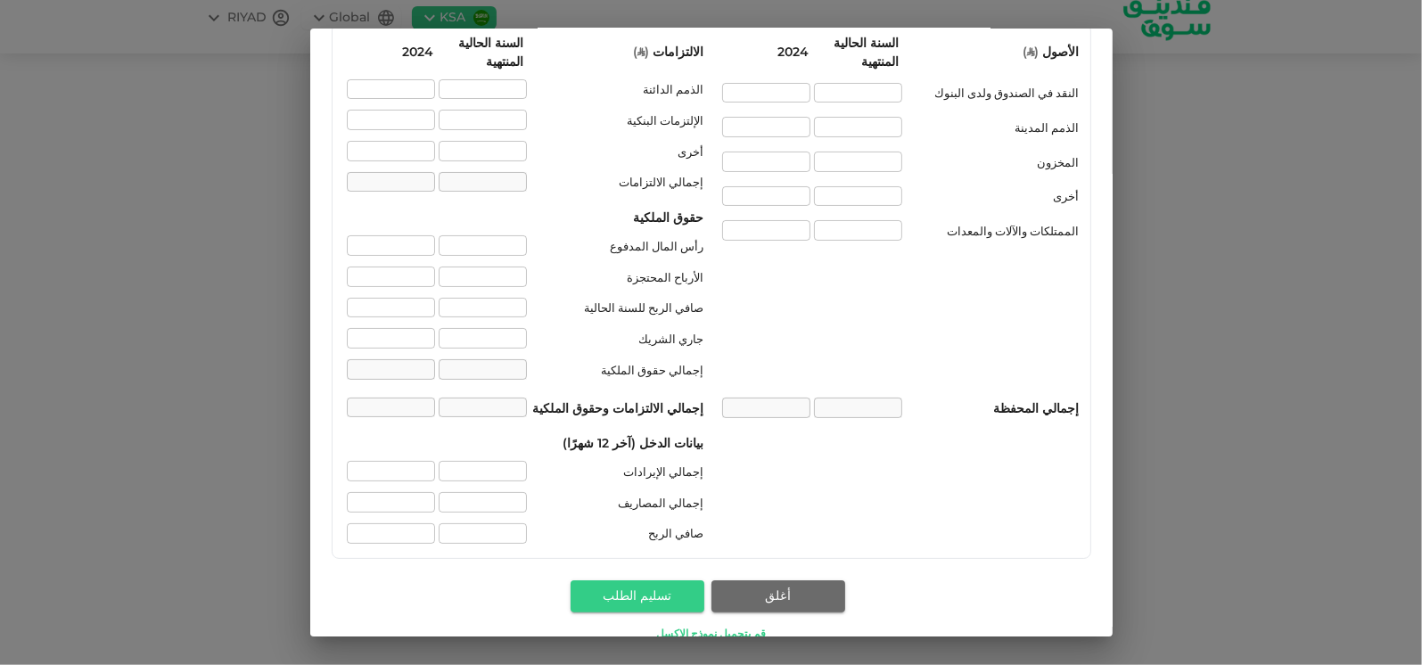
scroll to position [94, 0]
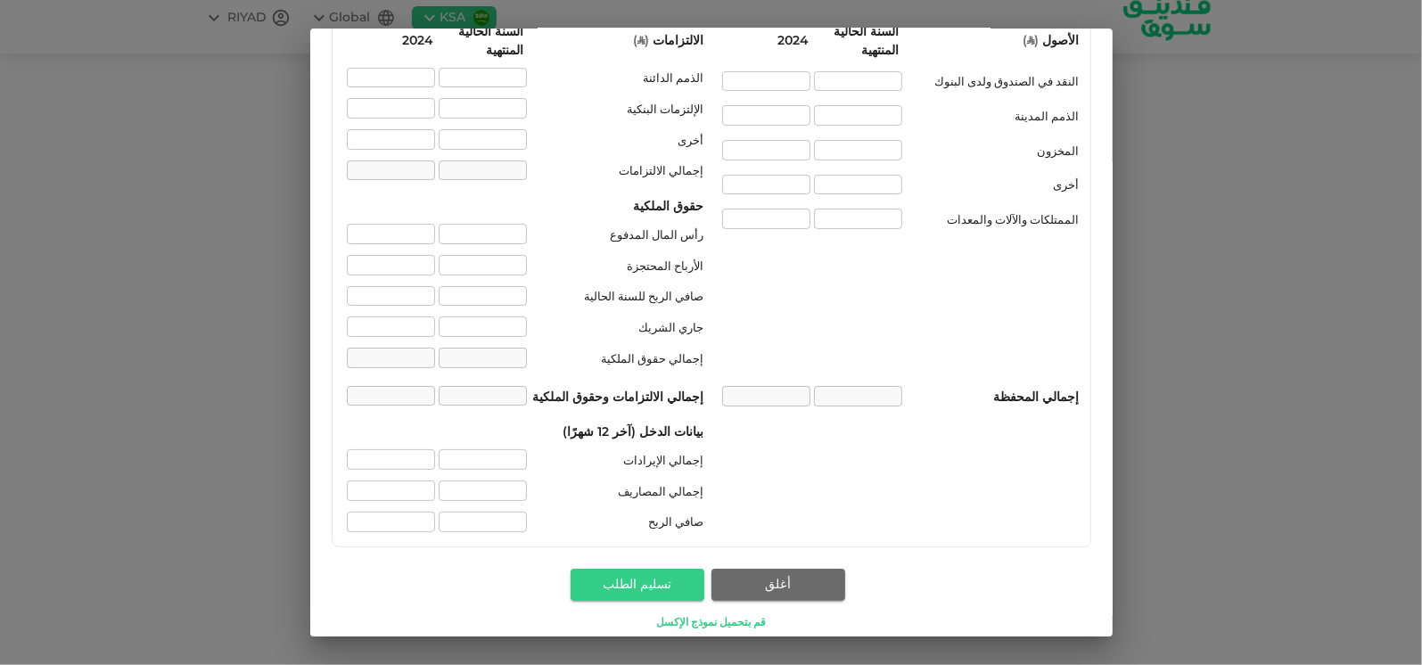
click at [721, 615] on link "قم بتحميل نموذج الإكسل" at bounding box center [712, 623] width 282 height 17
click at [728, 615] on link "قم بتحميل نموذج الإكسل" at bounding box center [712, 623] width 282 height 17
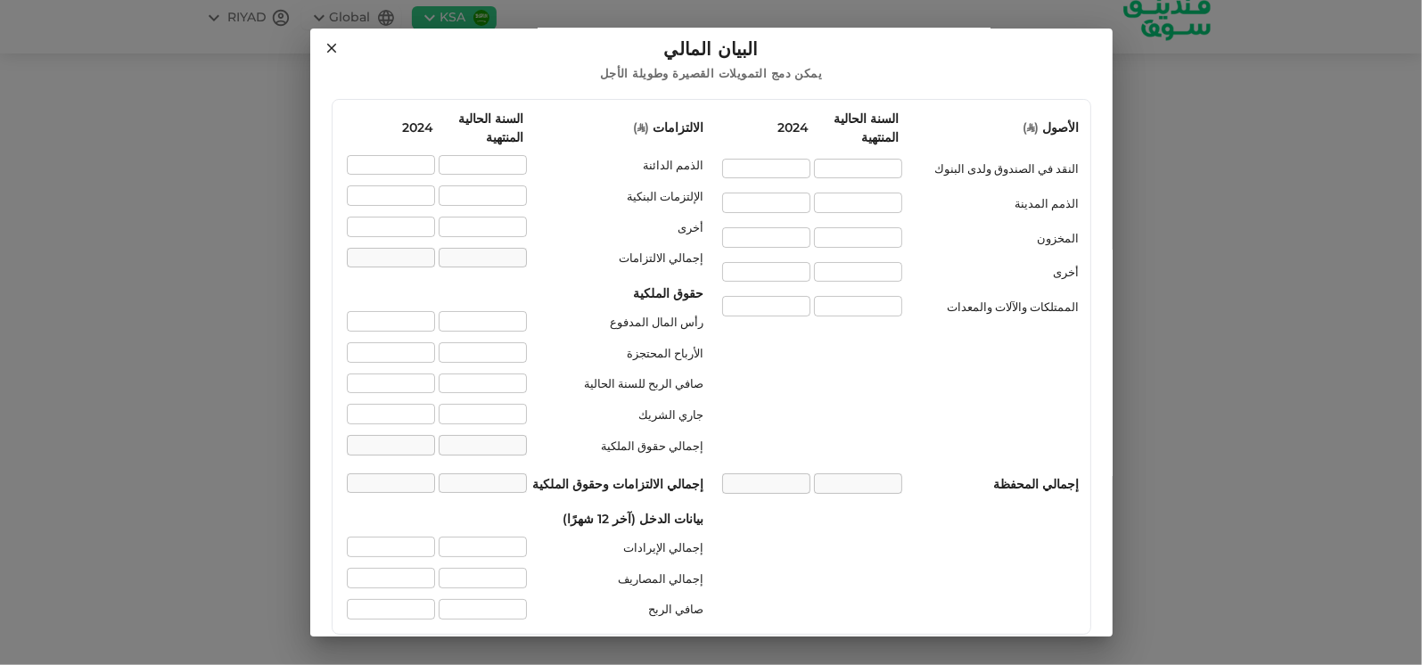
scroll to position [4, 0]
click at [1258, 69] on div "البيان المالي يمكن دمج التمويلات القصيرة وطويلة الأجل الأصول ( ʢ ) السنة الحالي…" at bounding box center [711, 332] width 1422 height 665
